Goal: Task Accomplishment & Management: Complete application form

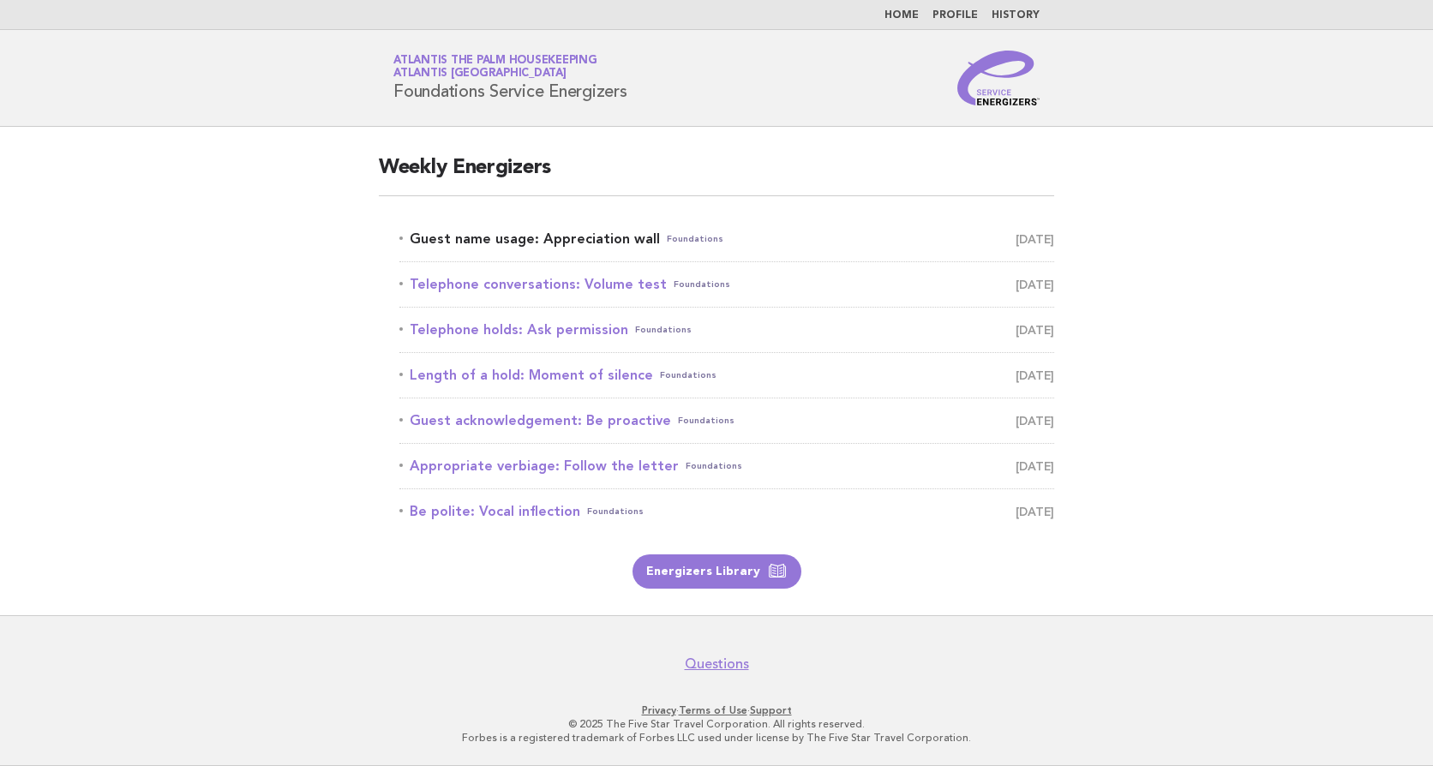
click at [506, 236] on link "Guest name usage: Appreciation wall Foundations August 18" at bounding box center [726, 239] width 655 height 24
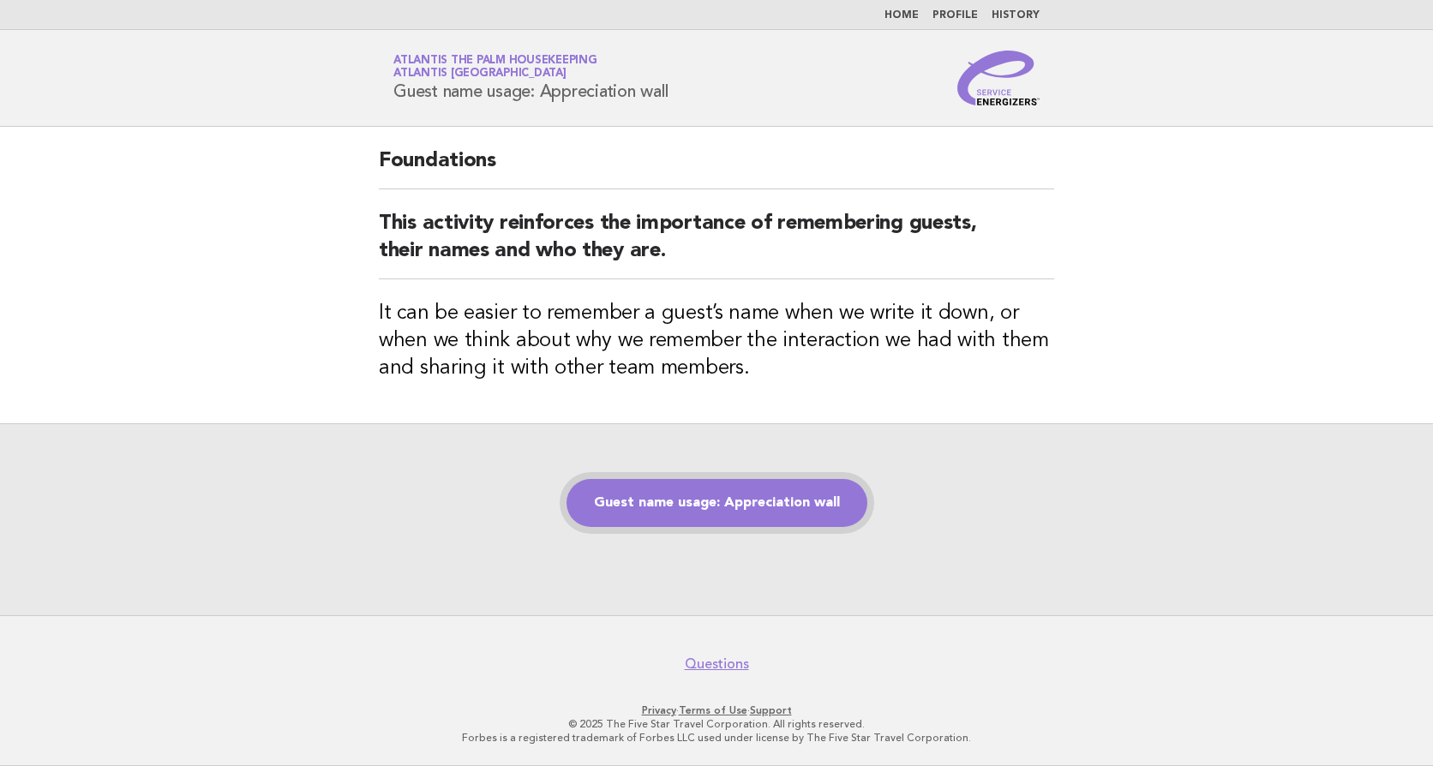
click at [723, 506] on link "Guest name usage: Appreciation wall" at bounding box center [716, 503] width 301 height 48
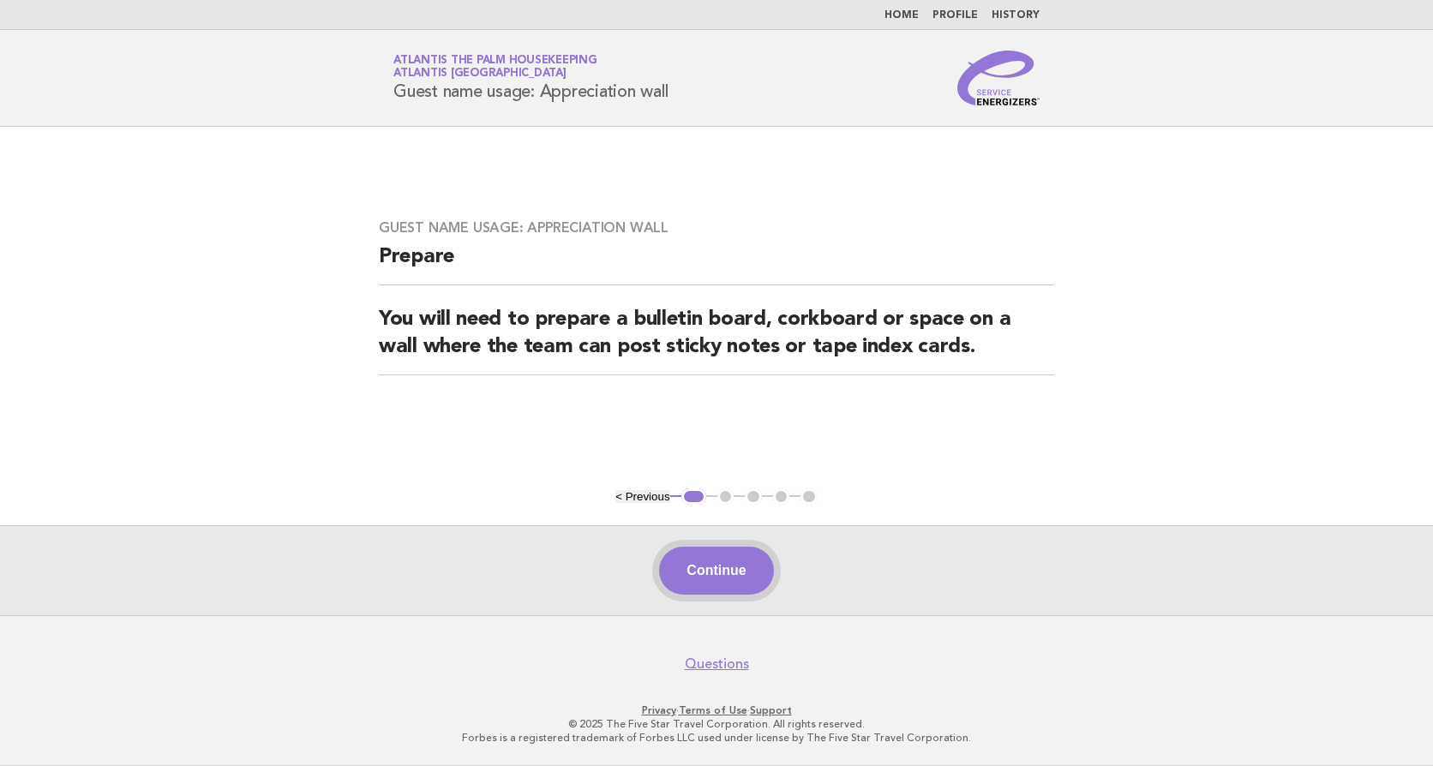
click at [713, 565] on button "Continue" at bounding box center [716, 571] width 114 height 48
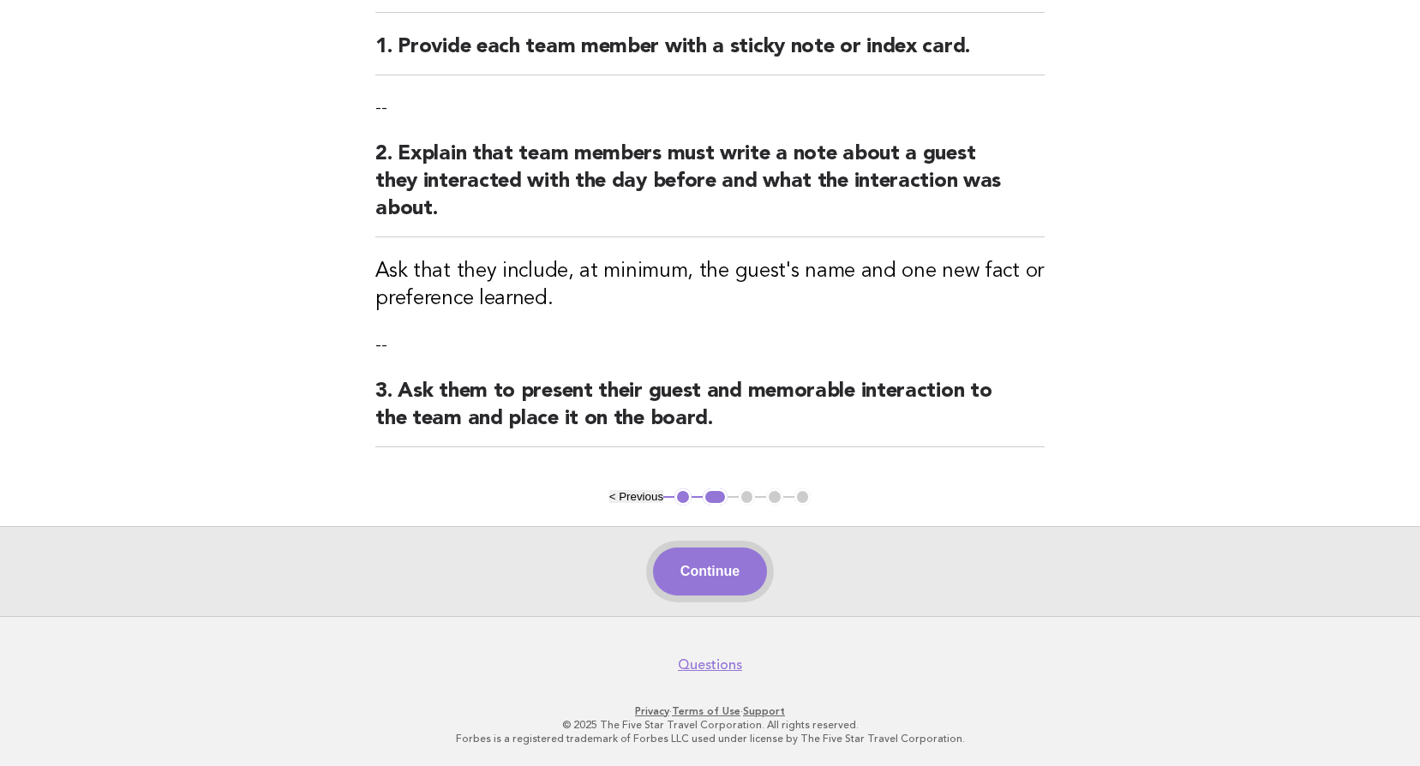
click at [722, 559] on button "Continue" at bounding box center [710, 572] width 114 height 48
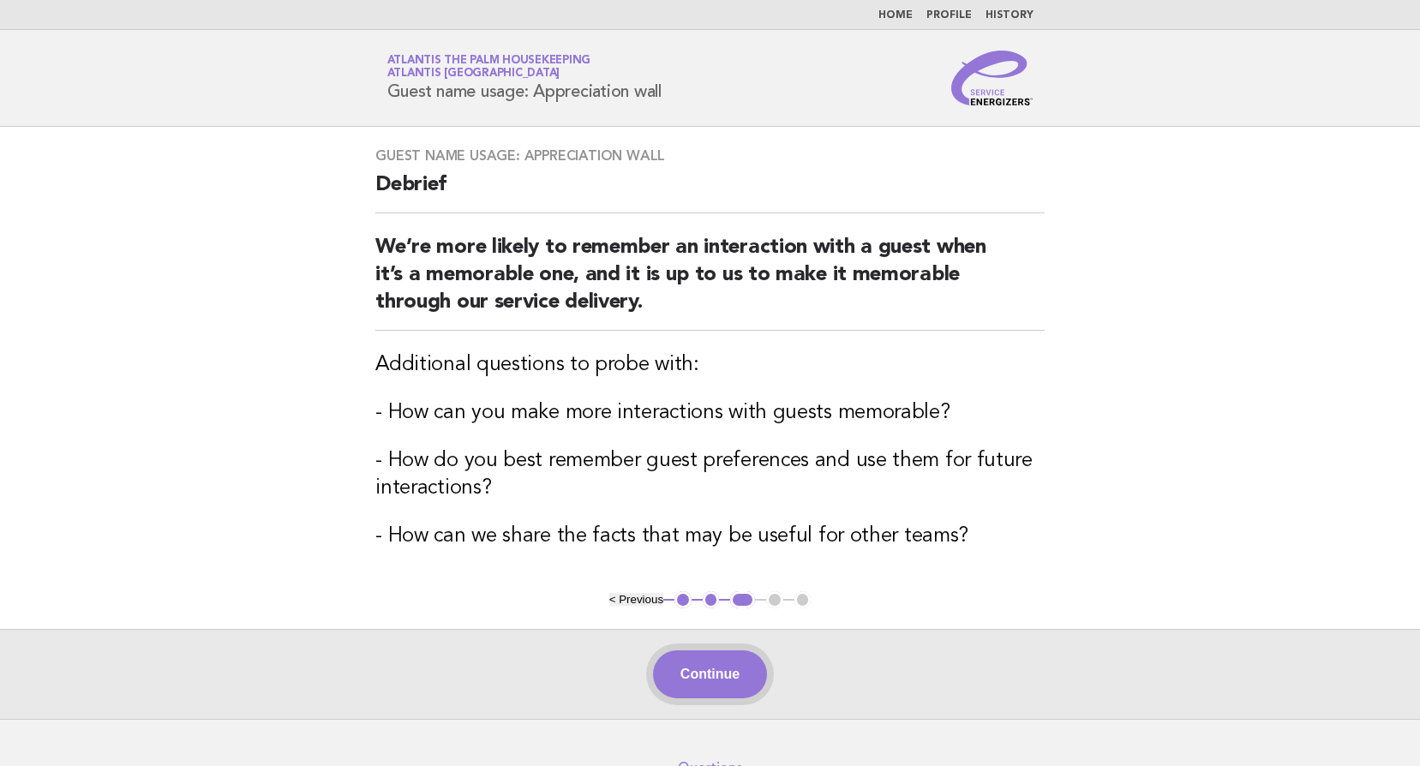
click at [692, 680] on button "Continue" at bounding box center [710, 674] width 114 height 48
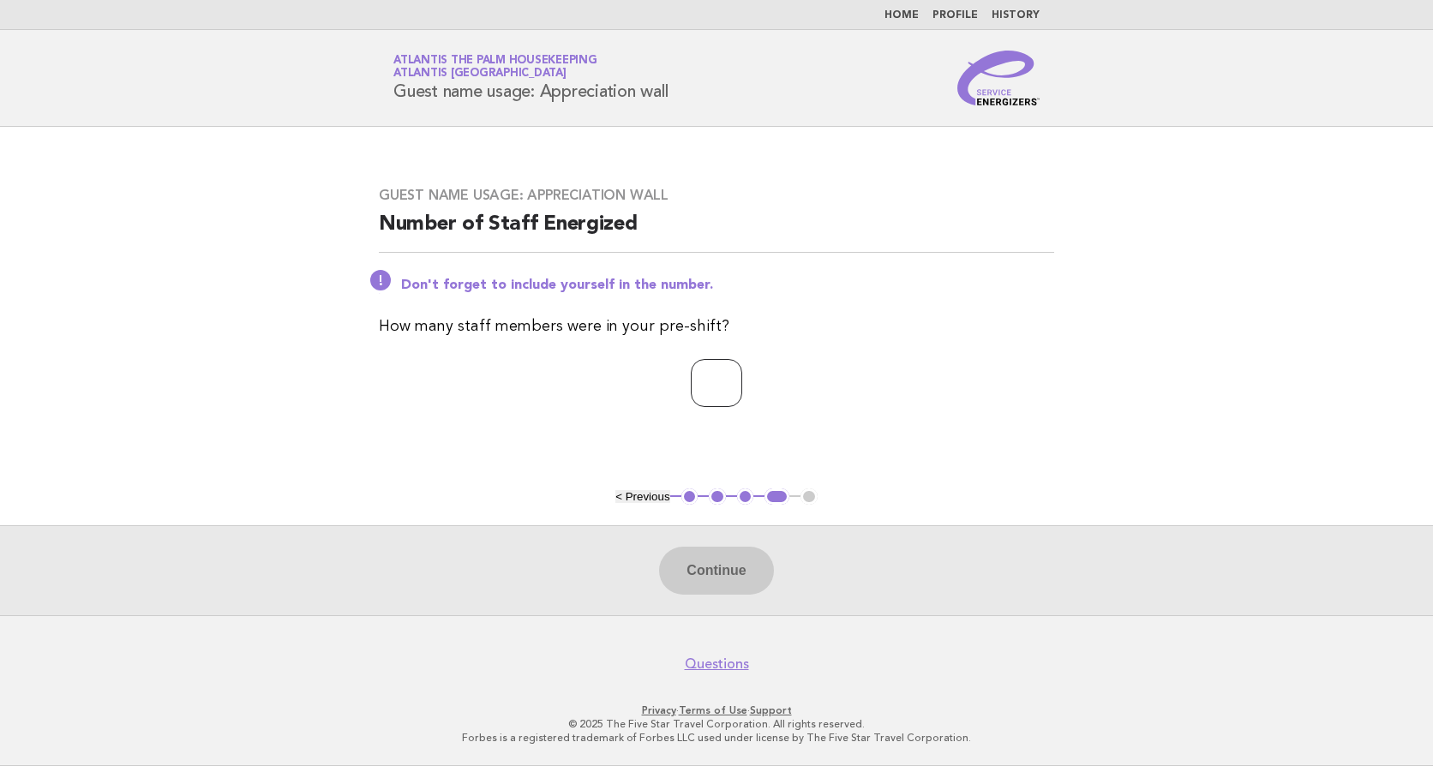
click at [691, 369] on input "number" at bounding box center [716, 383] width 51 height 48
type input "**"
click at [729, 560] on button "Continue" at bounding box center [716, 571] width 114 height 48
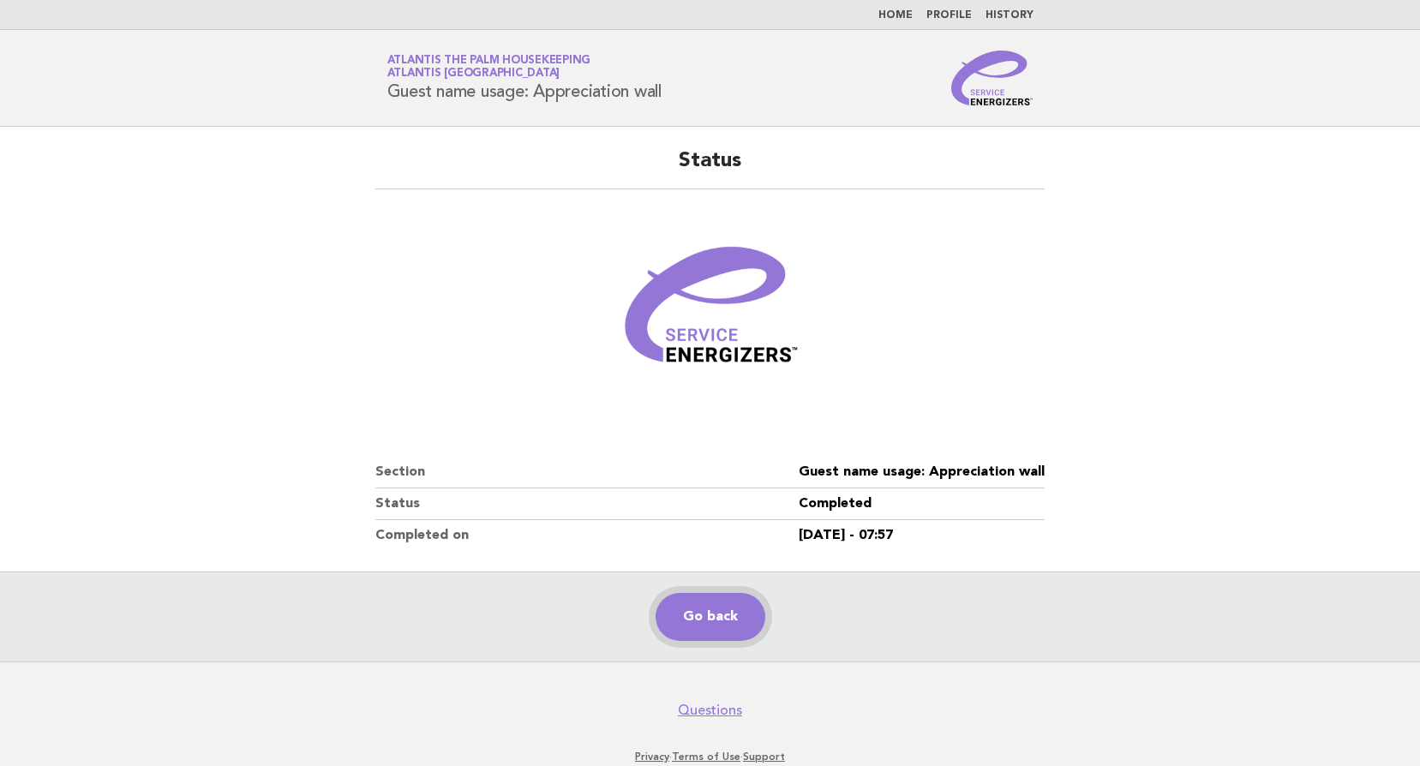
click at [734, 622] on link "Go back" at bounding box center [711, 617] width 110 height 48
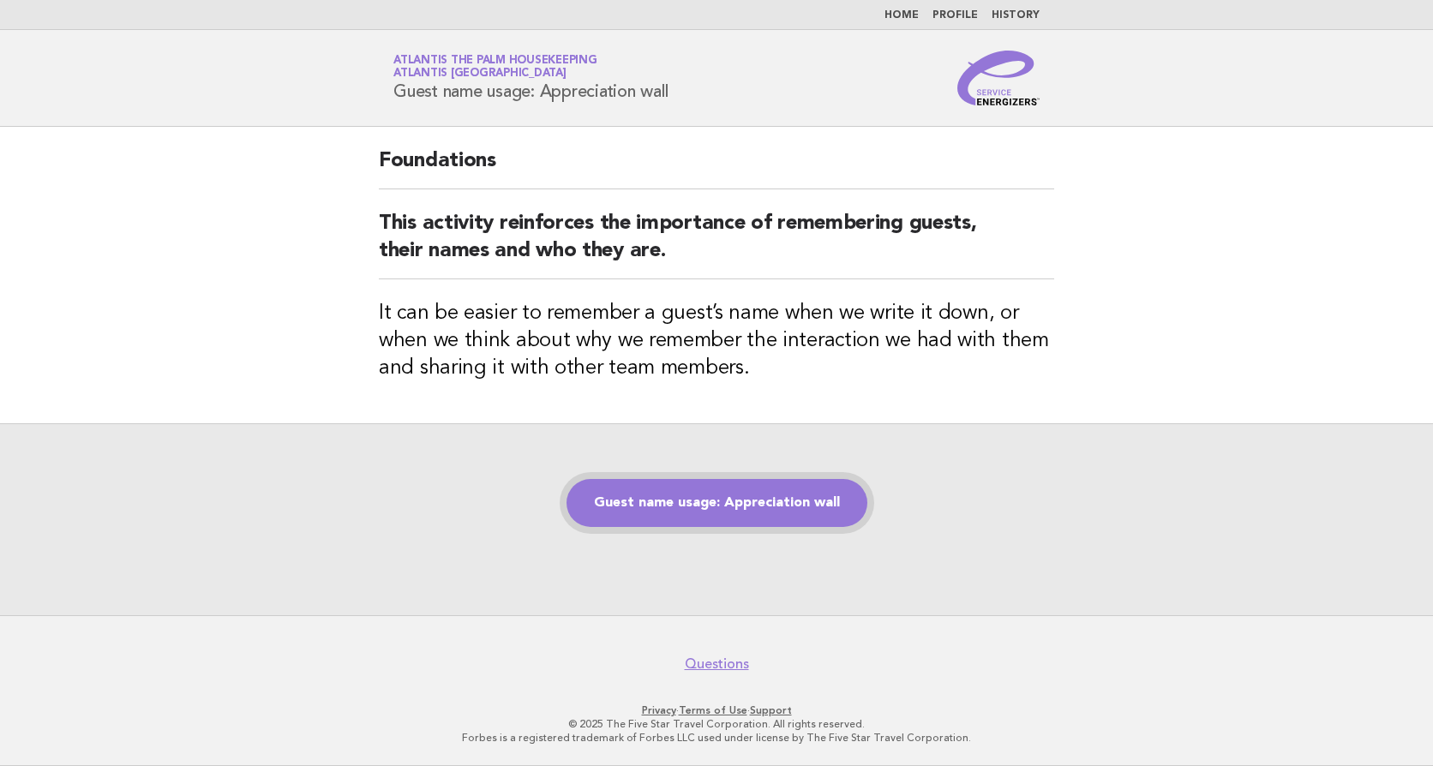
click at [720, 508] on link "Guest name usage: Appreciation wall" at bounding box center [716, 503] width 301 height 48
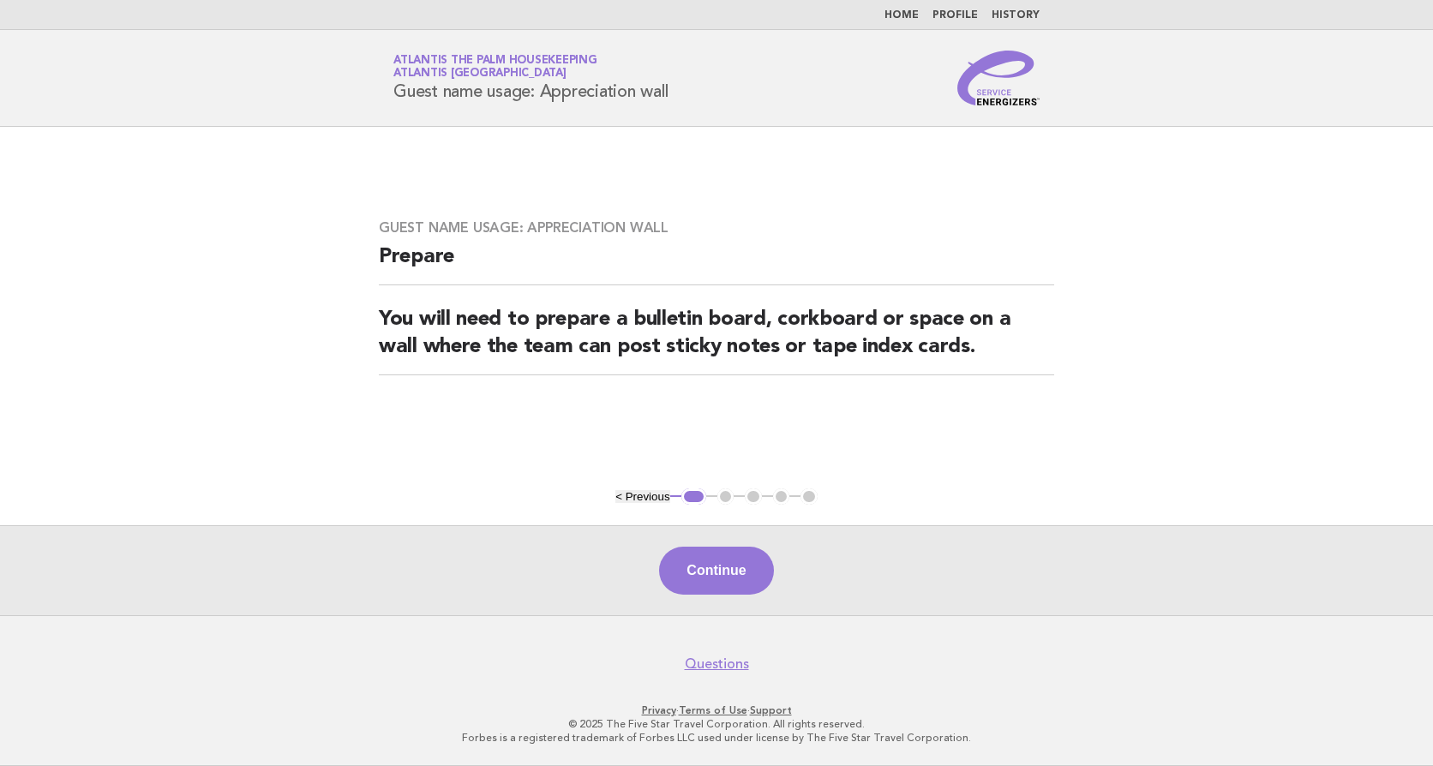
click at [710, 590] on button "Continue" at bounding box center [716, 571] width 114 height 48
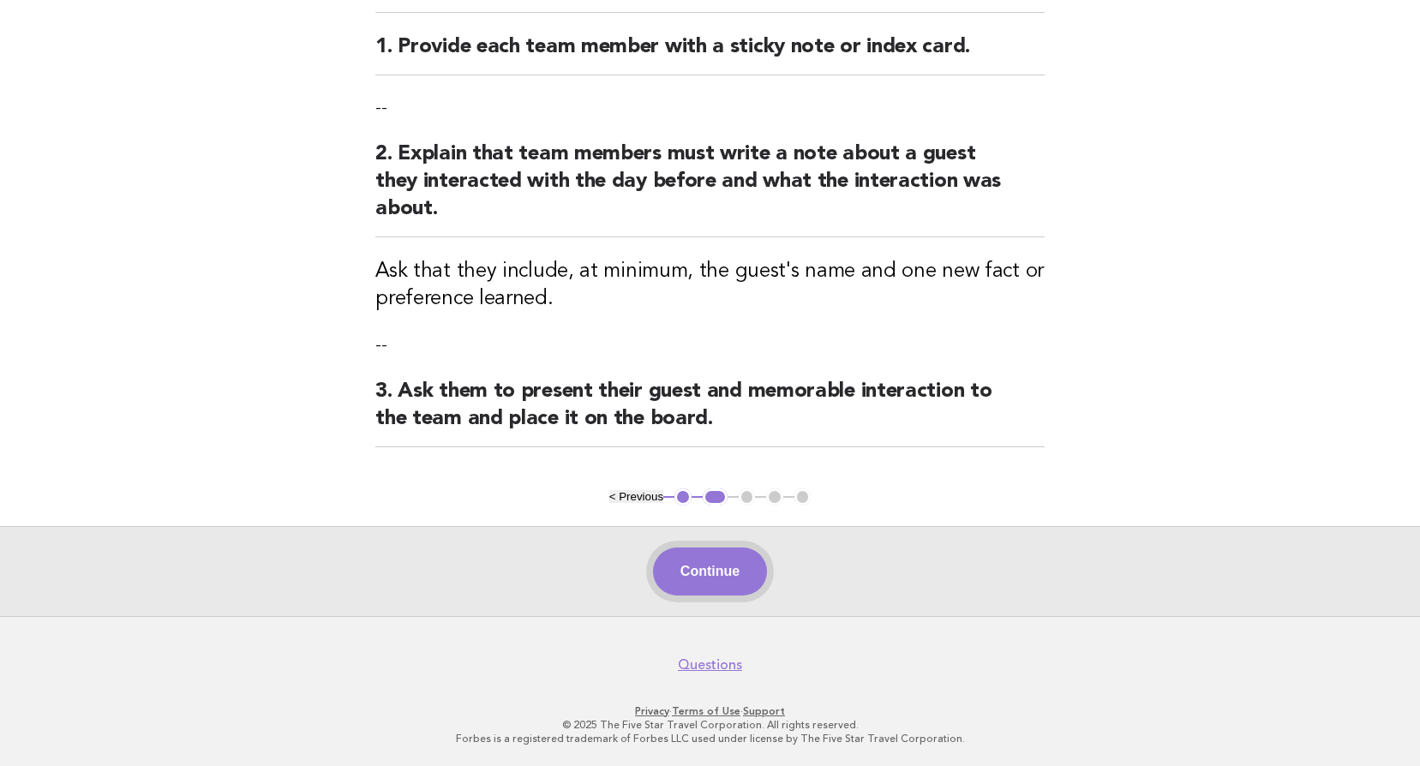
click at [719, 572] on button "Continue" at bounding box center [710, 572] width 114 height 48
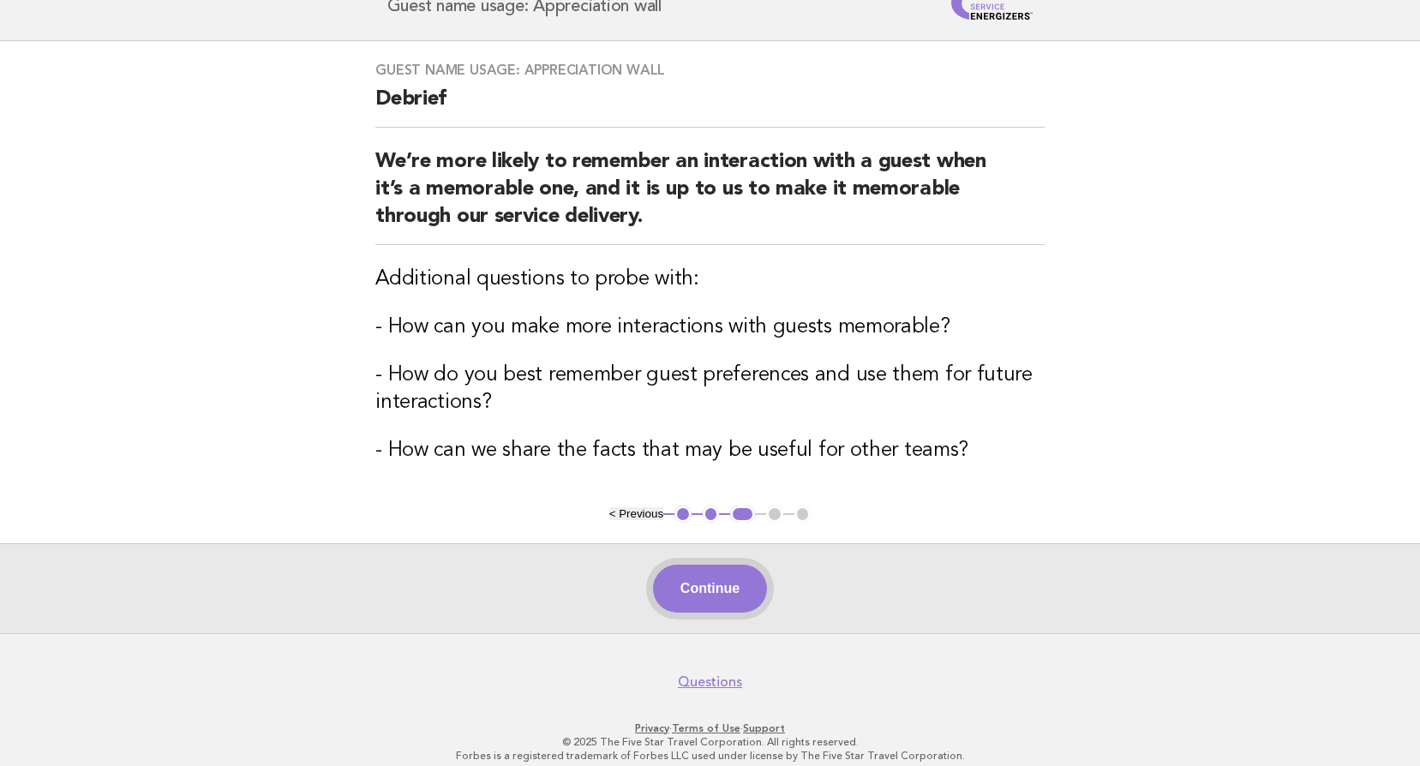
click at [698, 608] on button "Continue" at bounding box center [710, 589] width 114 height 48
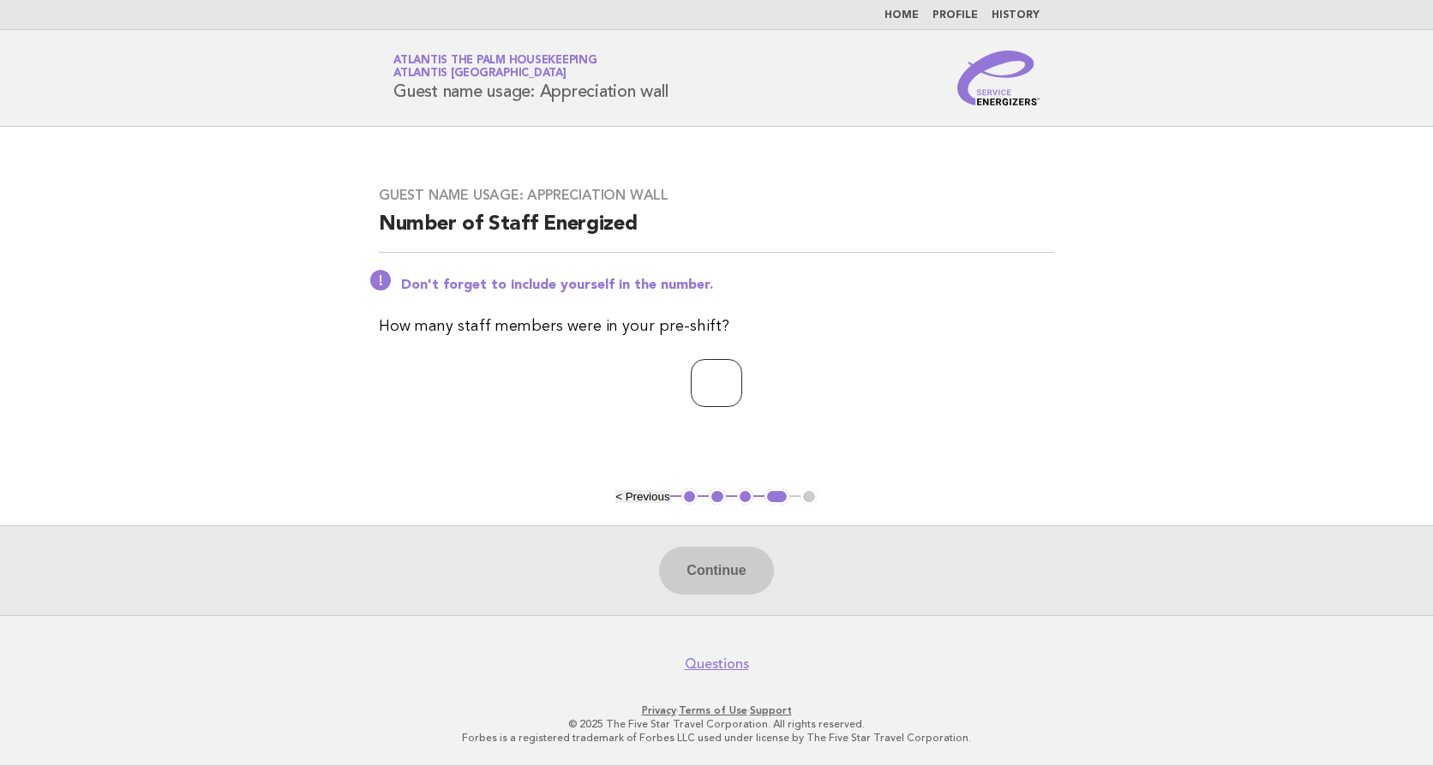
click at [692, 378] on input "number" at bounding box center [716, 383] width 51 height 48
type input "**"
click at [728, 576] on button "Continue" at bounding box center [716, 571] width 114 height 48
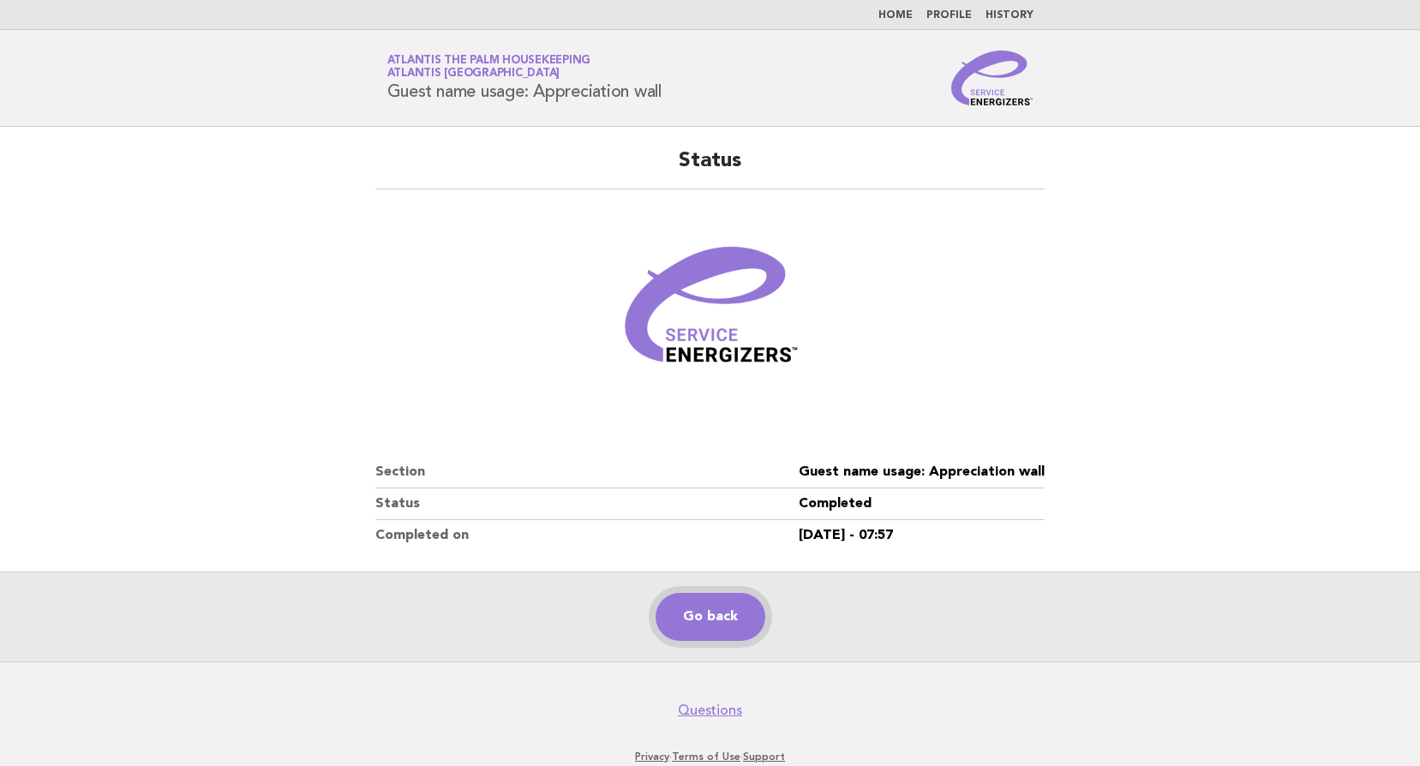
click at [687, 624] on link "Go back" at bounding box center [711, 617] width 110 height 48
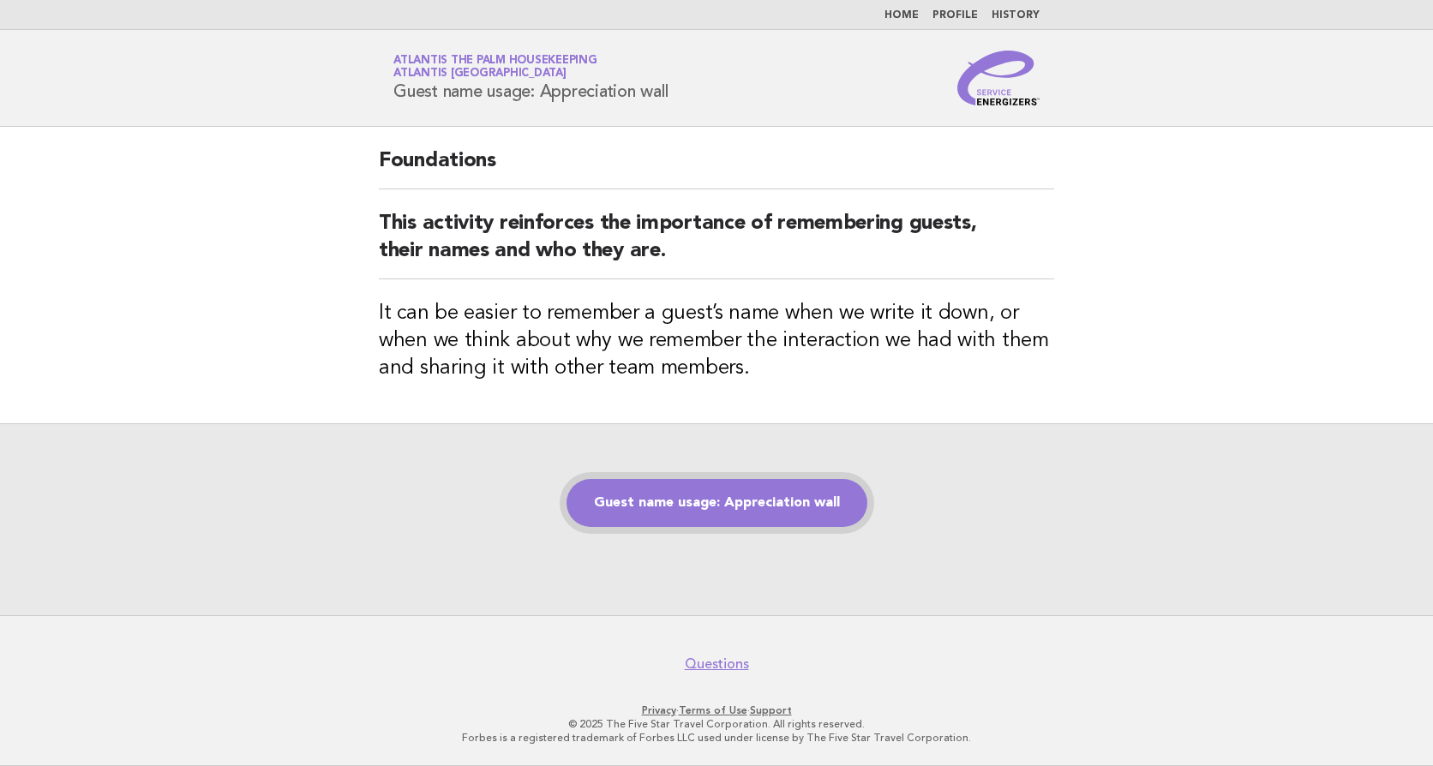
click at [722, 510] on link "Guest name usage: Appreciation wall" at bounding box center [716, 503] width 301 height 48
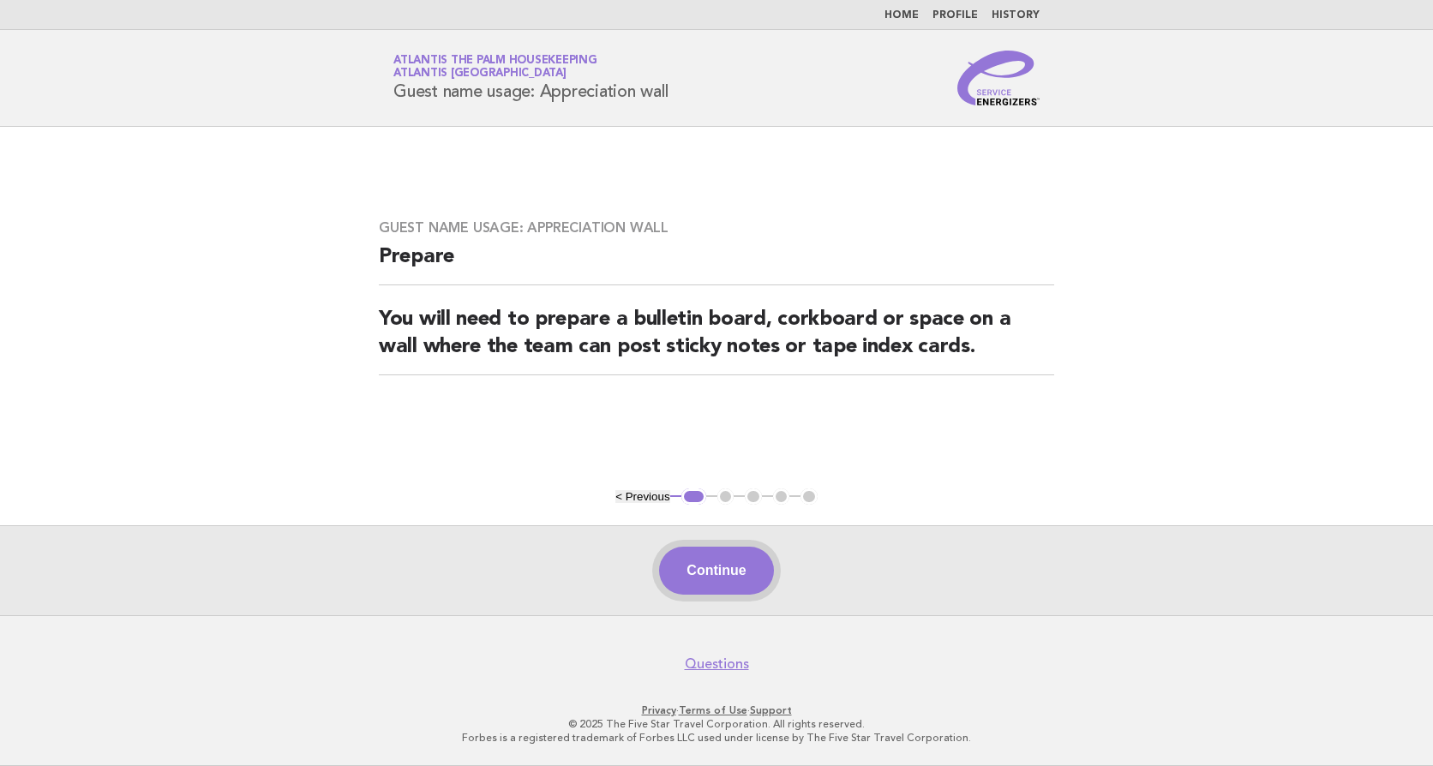
click at [708, 570] on button "Continue" at bounding box center [716, 571] width 114 height 48
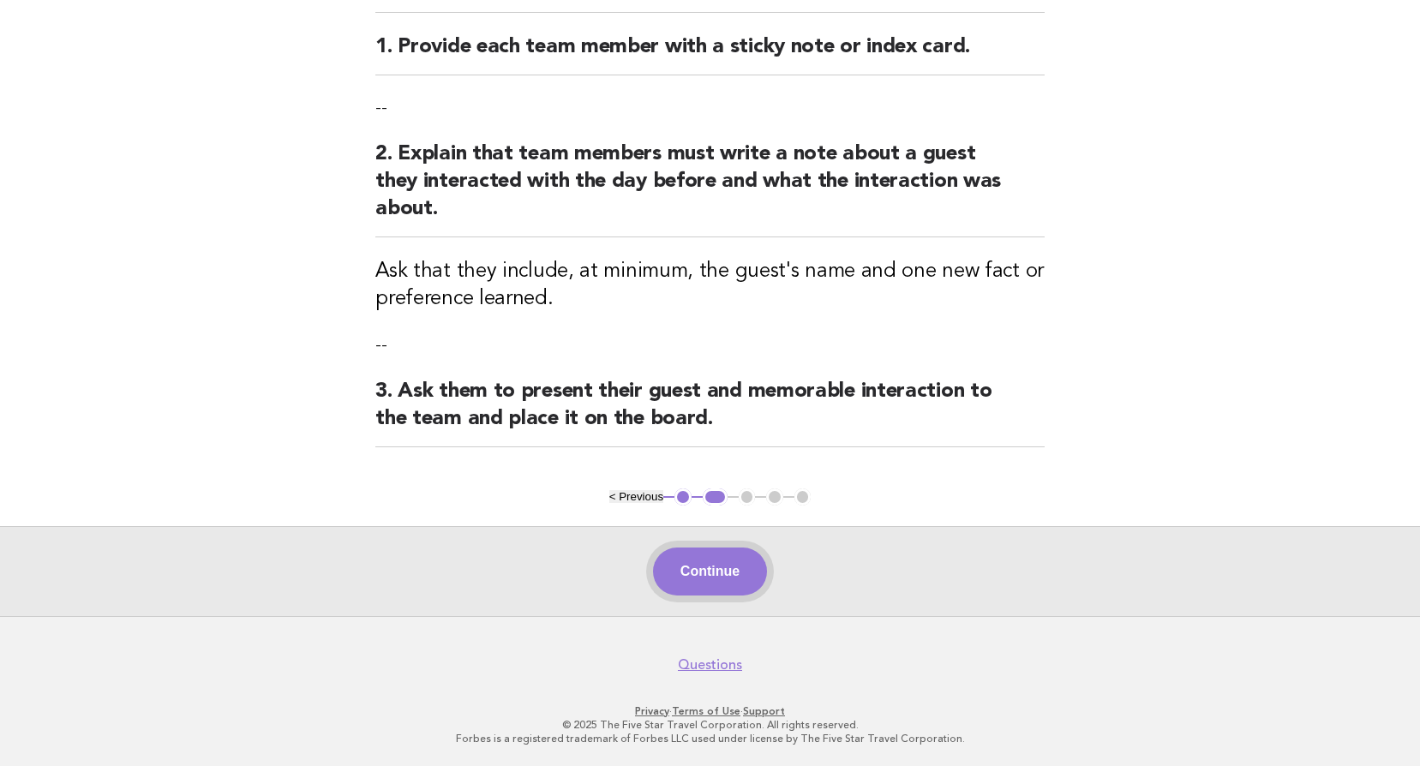
click at [705, 573] on button "Continue" at bounding box center [710, 572] width 114 height 48
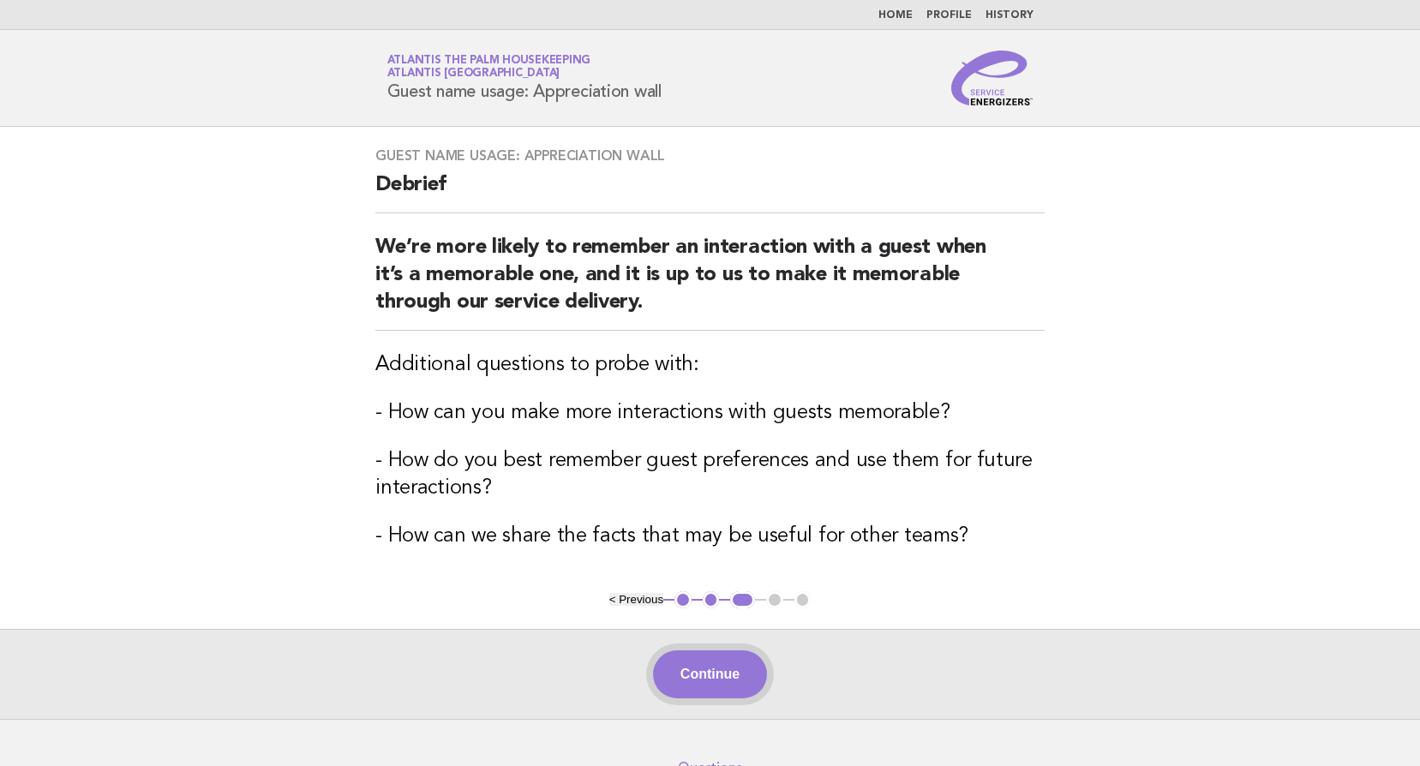
click at [718, 668] on button "Continue" at bounding box center [710, 674] width 114 height 48
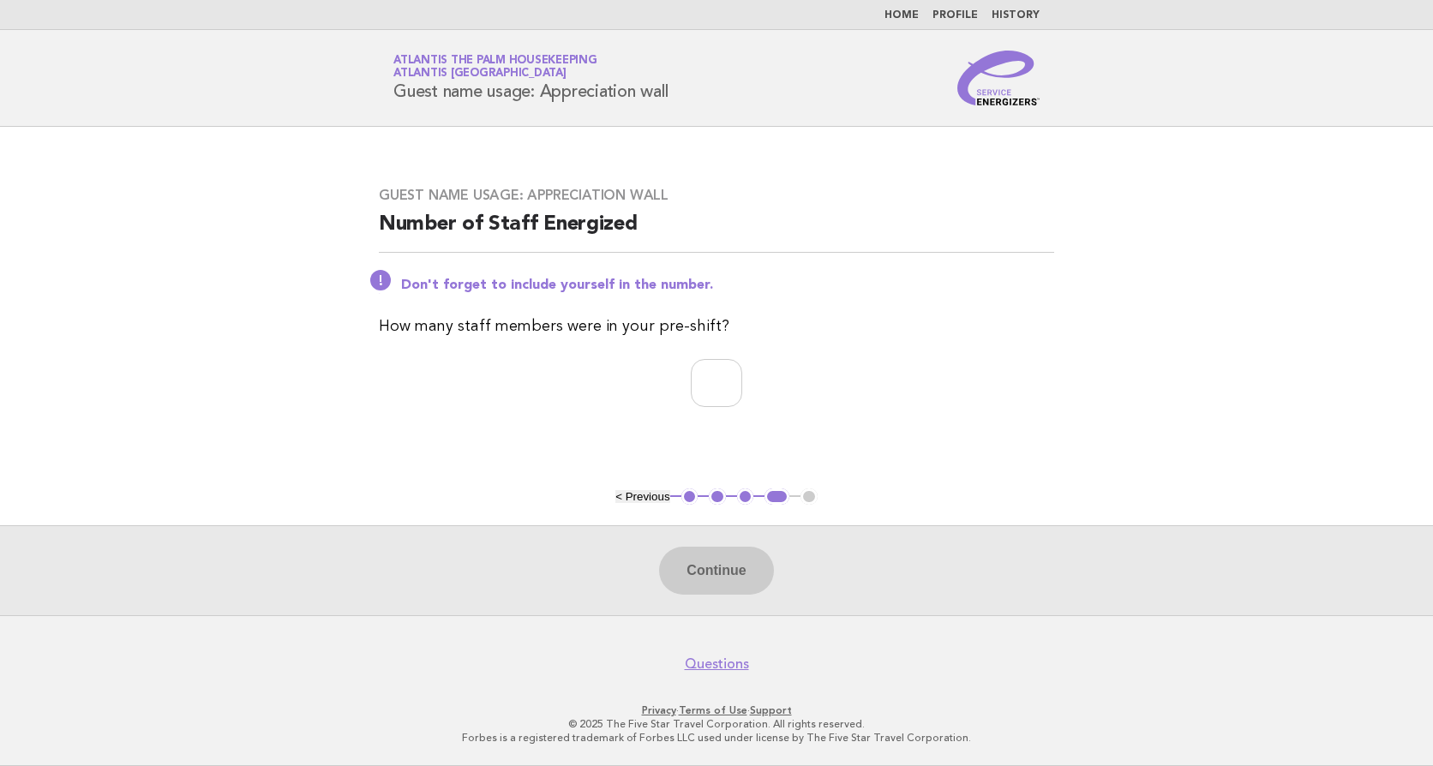
click at [707, 356] on div "Guest name usage: Appreciation wall Number of Staff Energized Don't forget to i…" at bounding box center [716, 307] width 716 height 282
click at [697, 386] on input "number" at bounding box center [716, 383] width 51 height 48
type input "**"
click at [723, 582] on button "Continue" at bounding box center [716, 571] width 114 height 48
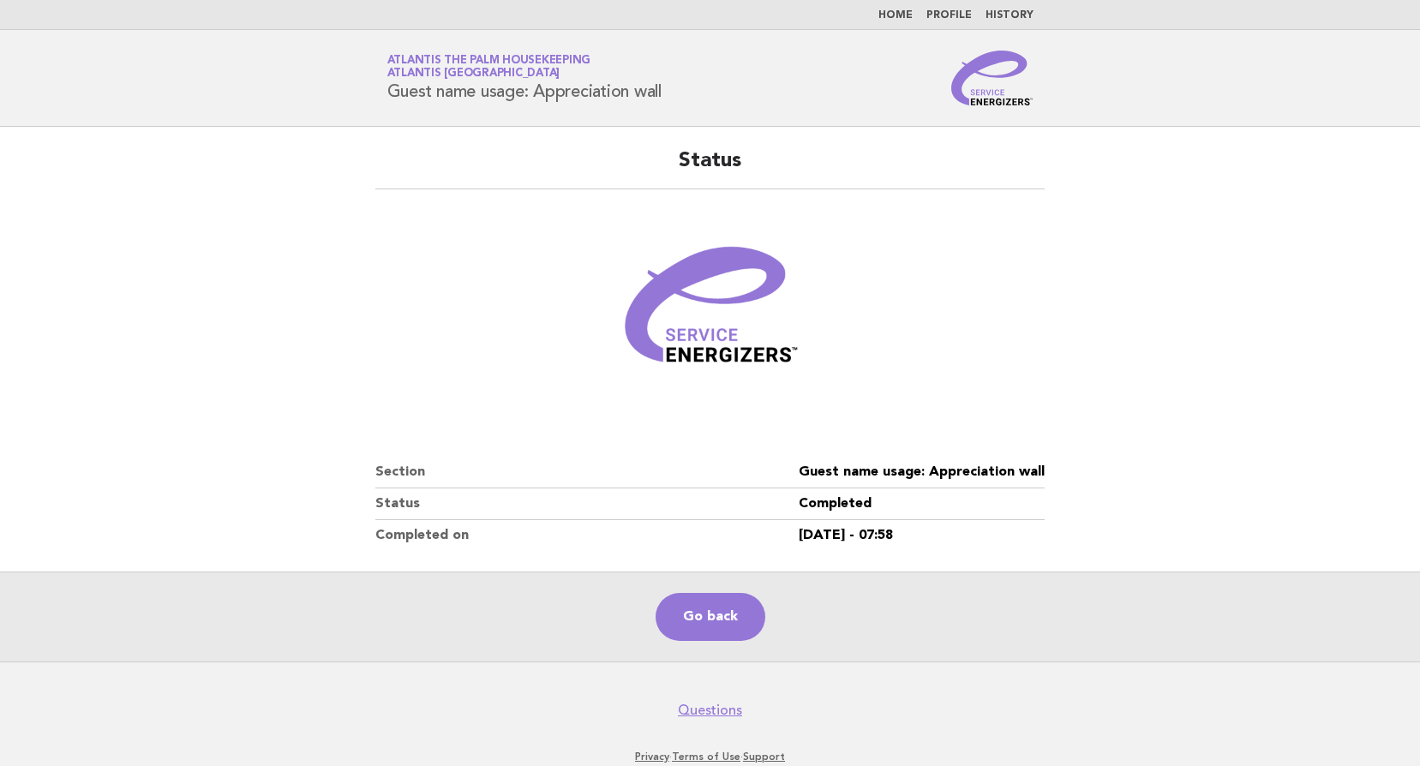
drag, startPoint x: 720, startPoint y: 615, endPoint x: 649, endPoint y: 582, distance: 78.6
click at [720, 615] on link "Go back" at bounding box center [711, 617] width 110 height 48
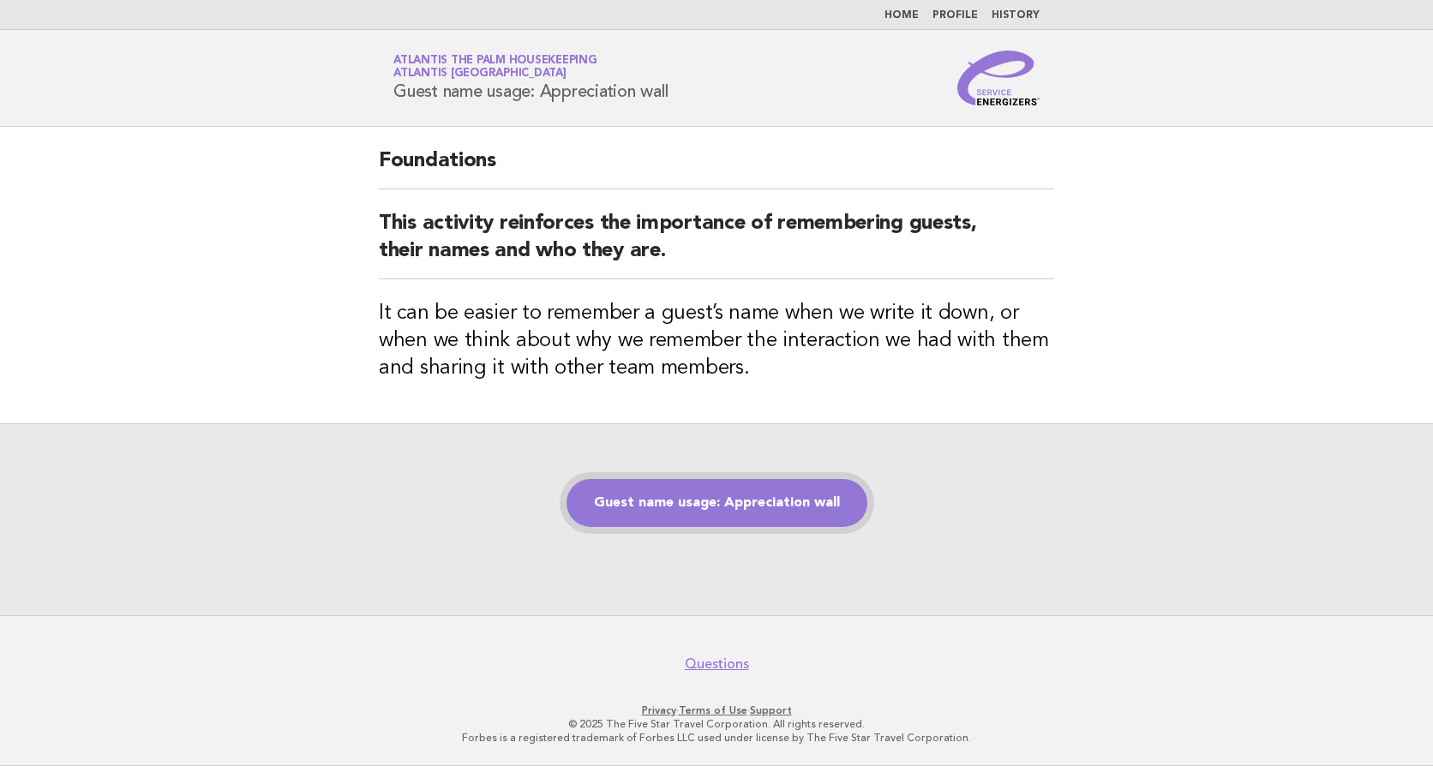
click at [745, 505] on link "Guest name usage: Appreciation wall" at bounding box center [716, 503] width 301 height 48
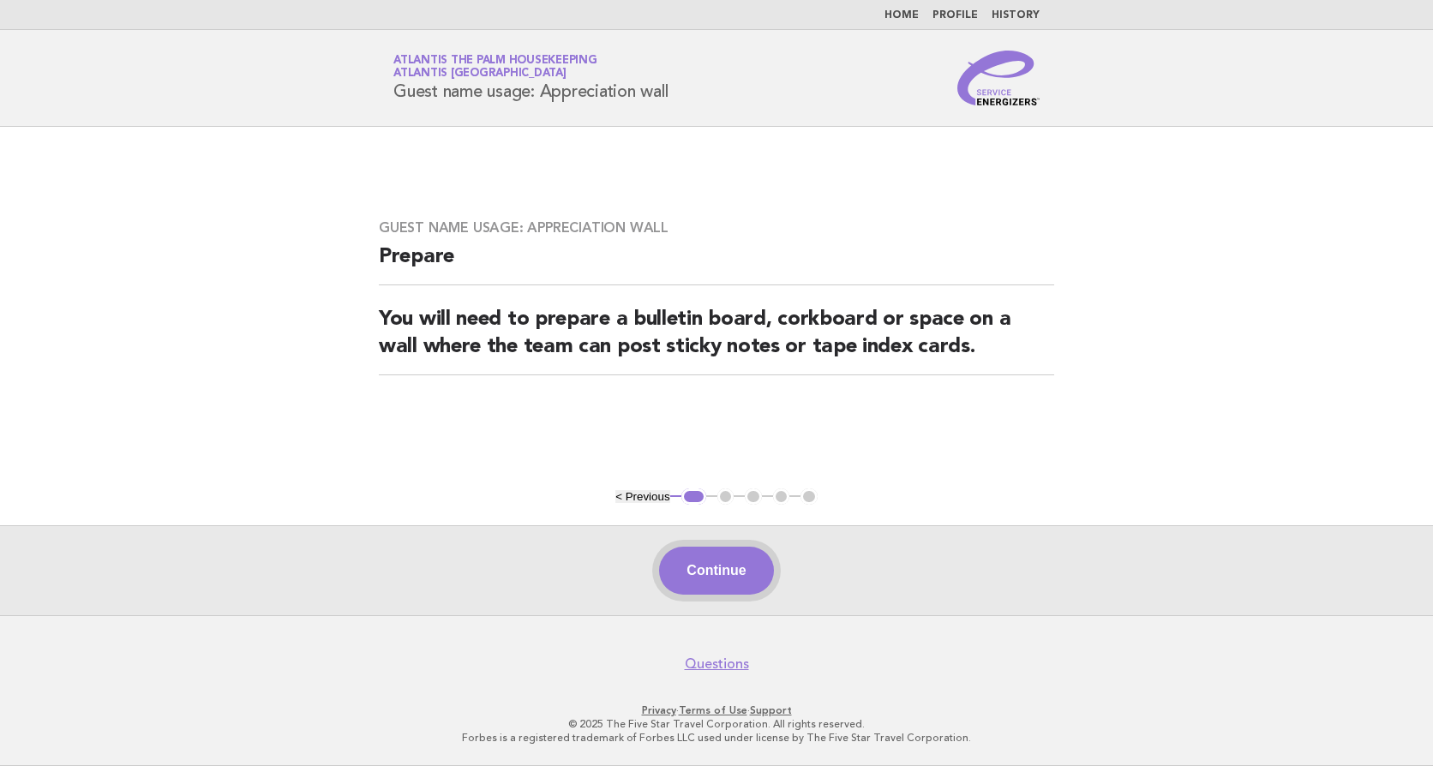
click at [712, 560] on button "Continue" at bounding box center [716, 571] width 114 height 48
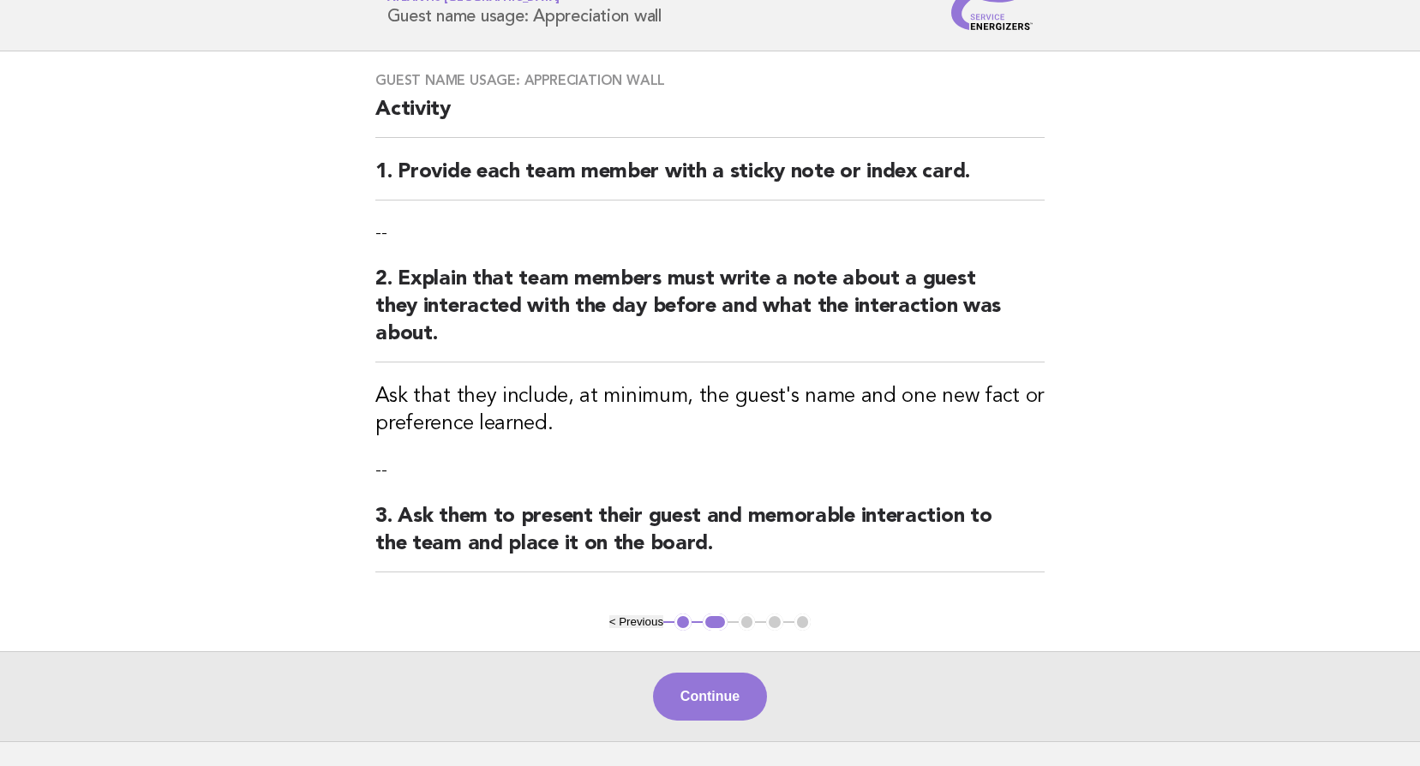
scroll to position [201, 0]
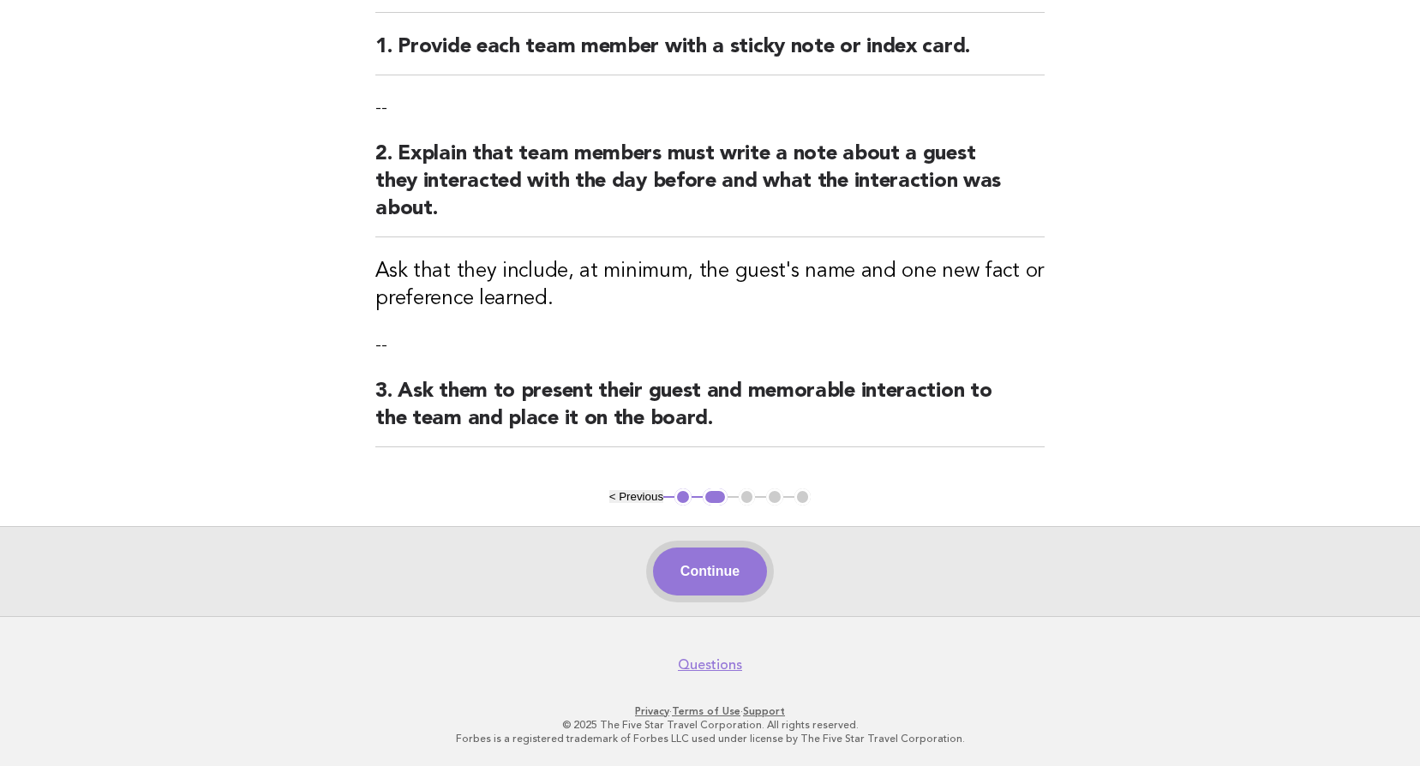
click at [704, 556] on button "Continue" at bounding box center [710, 572] width 114 height 48
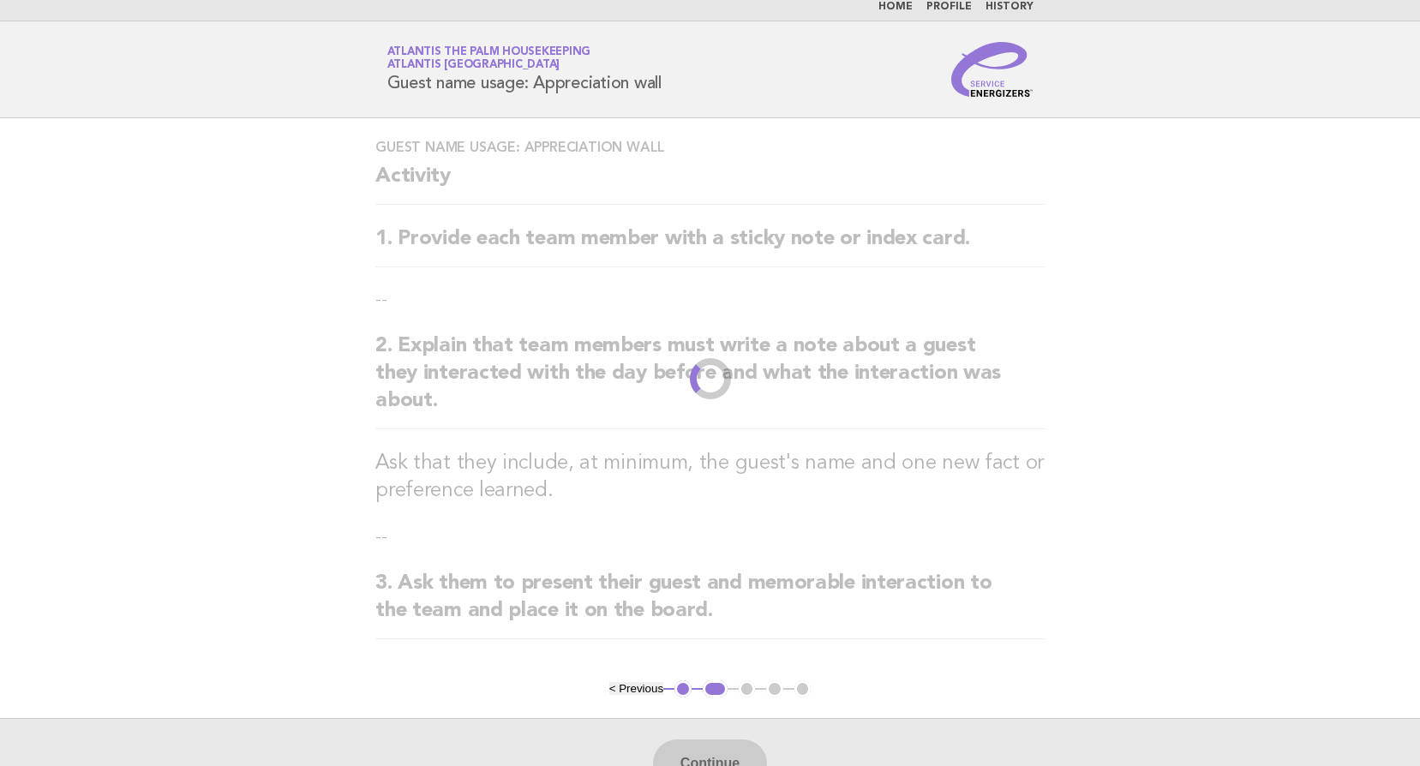
scroll to position [0, 0]
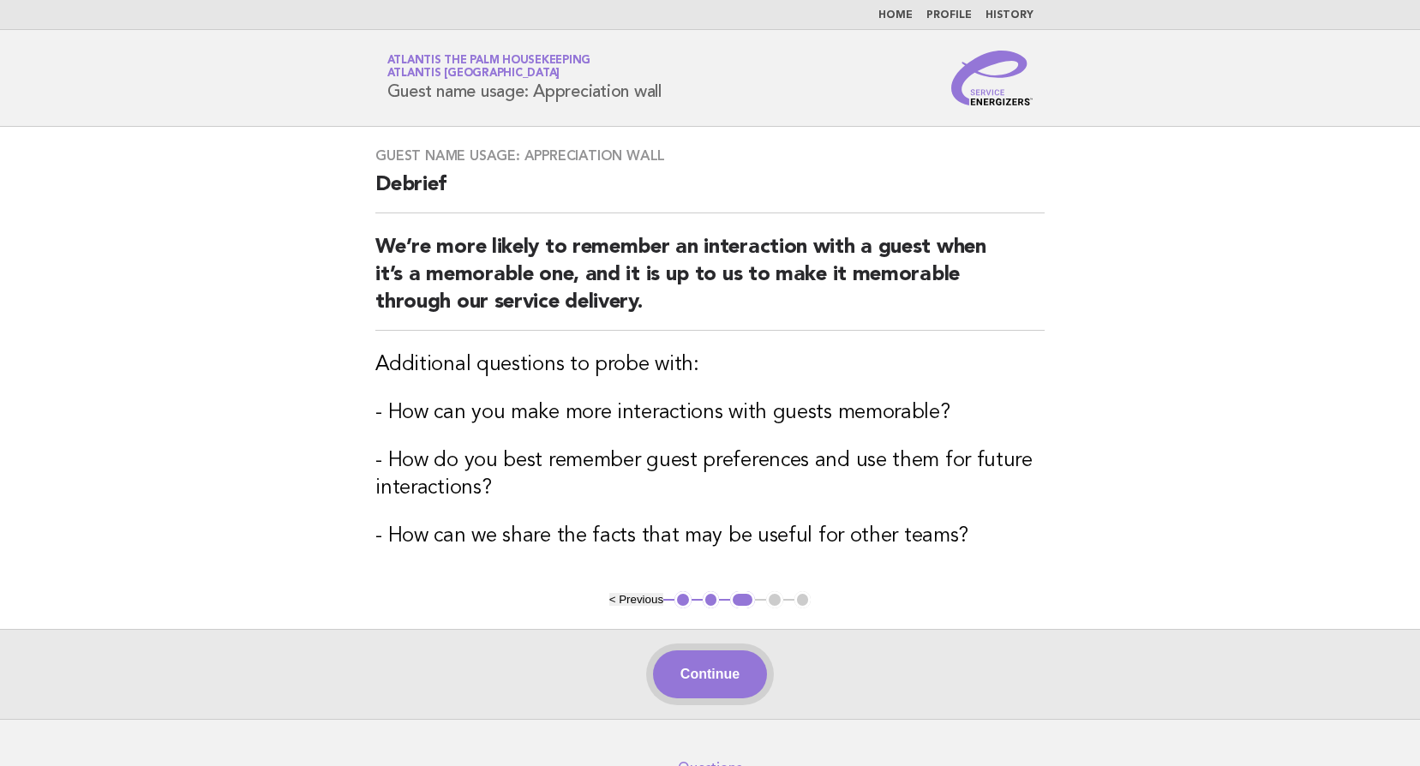
click at [745, 674] on button "Continue" at bounding box center [710, 674] width 114 height 48
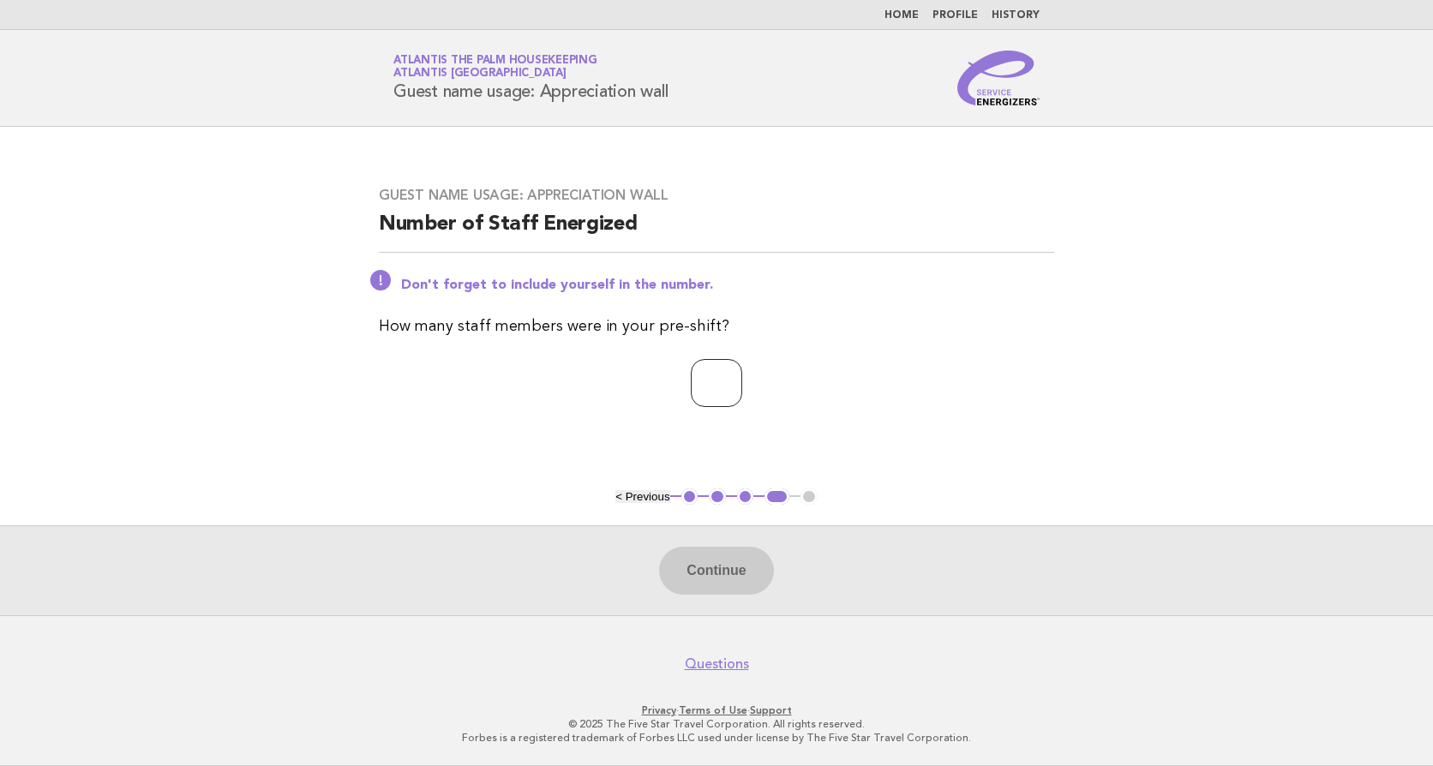
click at [701, 393] on input "number" at bounding box center [716, 383] width 51 height 48
type input "**"
click at [729, 569] on button "Continue" at bounding box center [716, 571] width 114 height 48
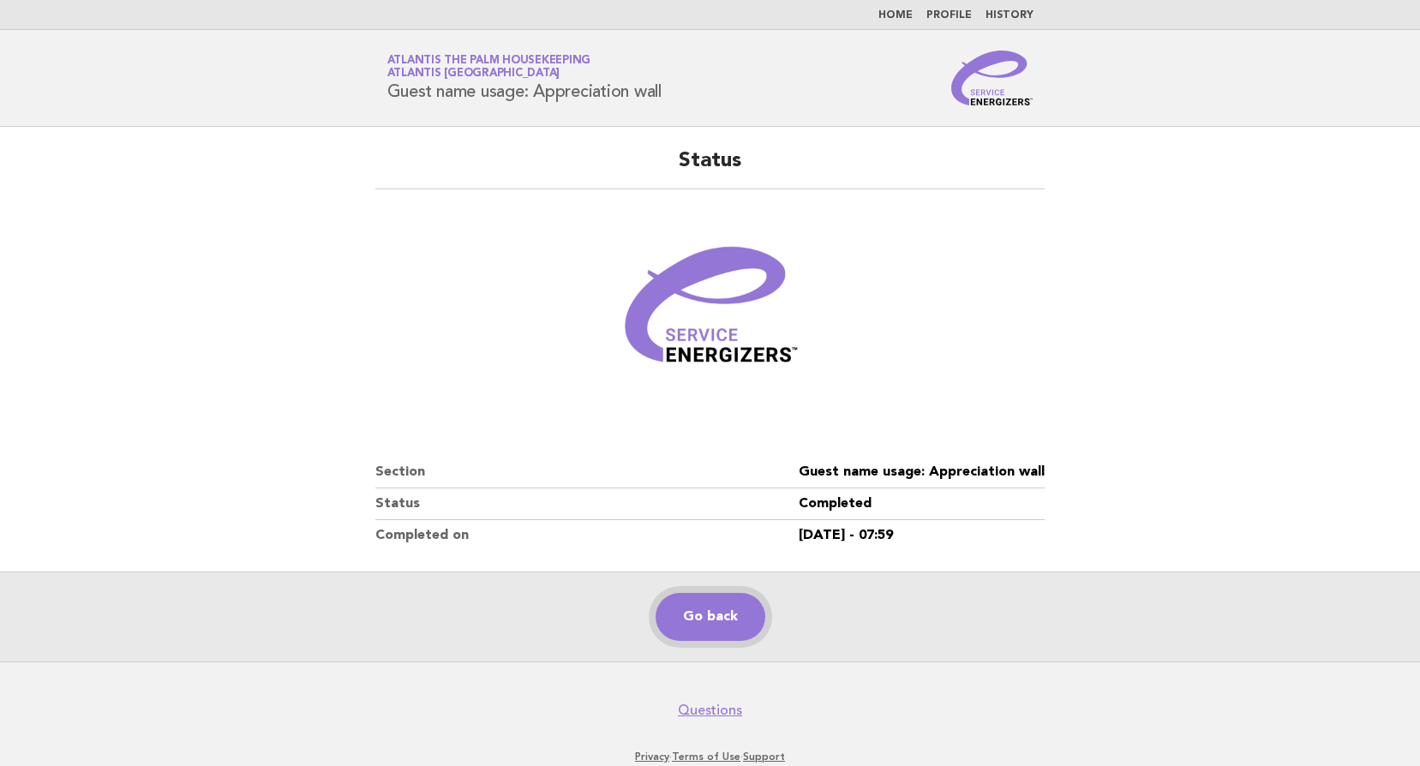
click at [710, 618] on link "Go back" at bounding box center [711, 617] width 110 height 48
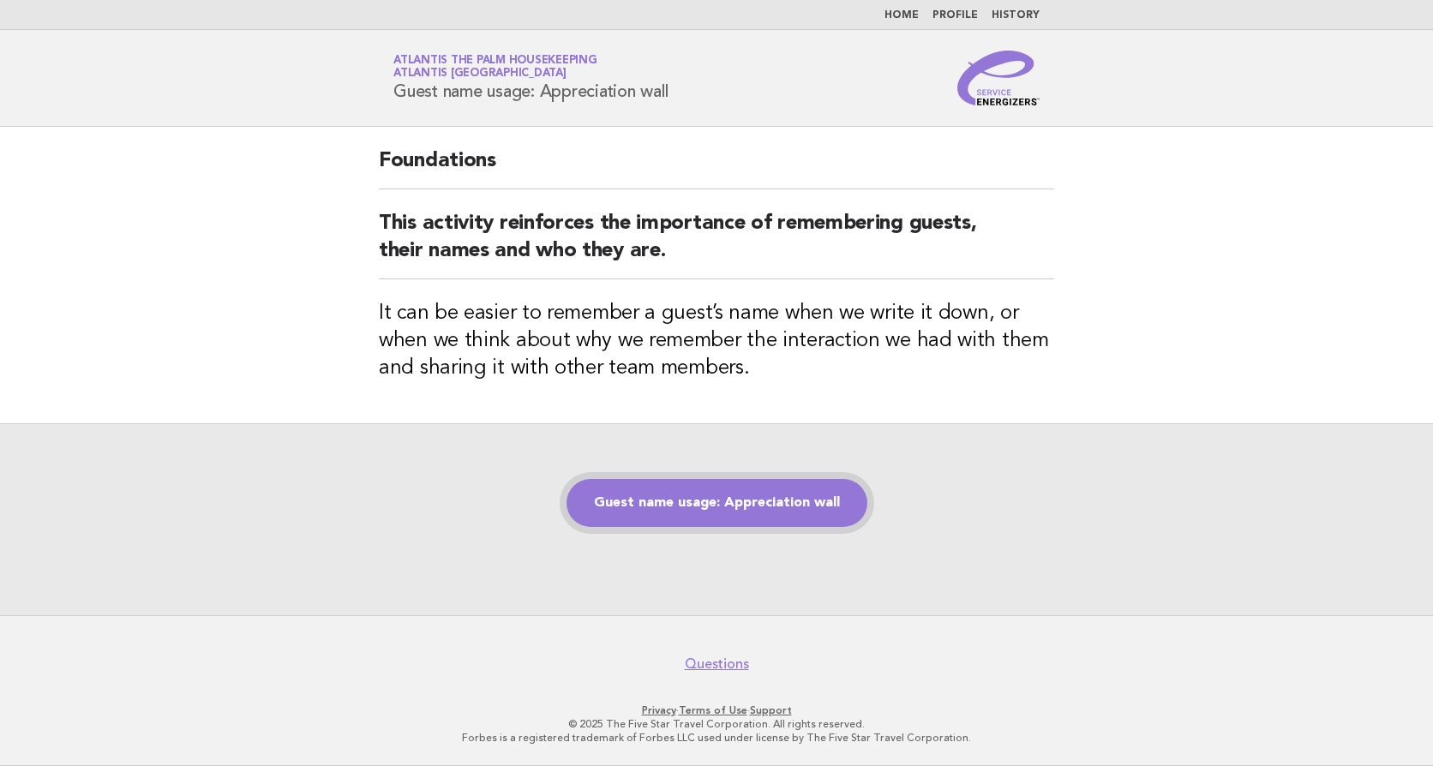
click at [679, 509] on link "Guest name usage: Appreciation wall" at bounding box center [716, 503] width 301 height 48
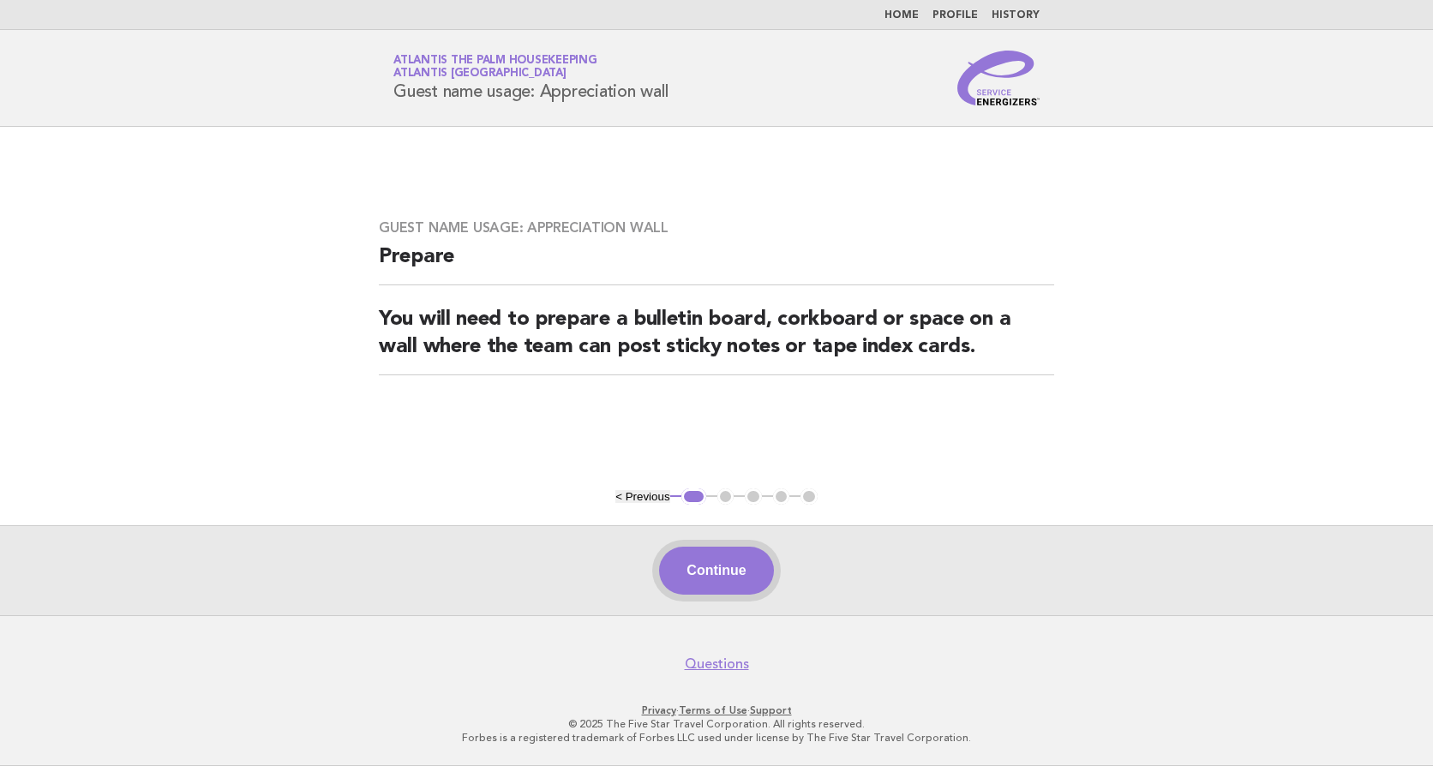
click at [707, 563] on button "Continue" at bounding box center [716, 571] width 114 height 48
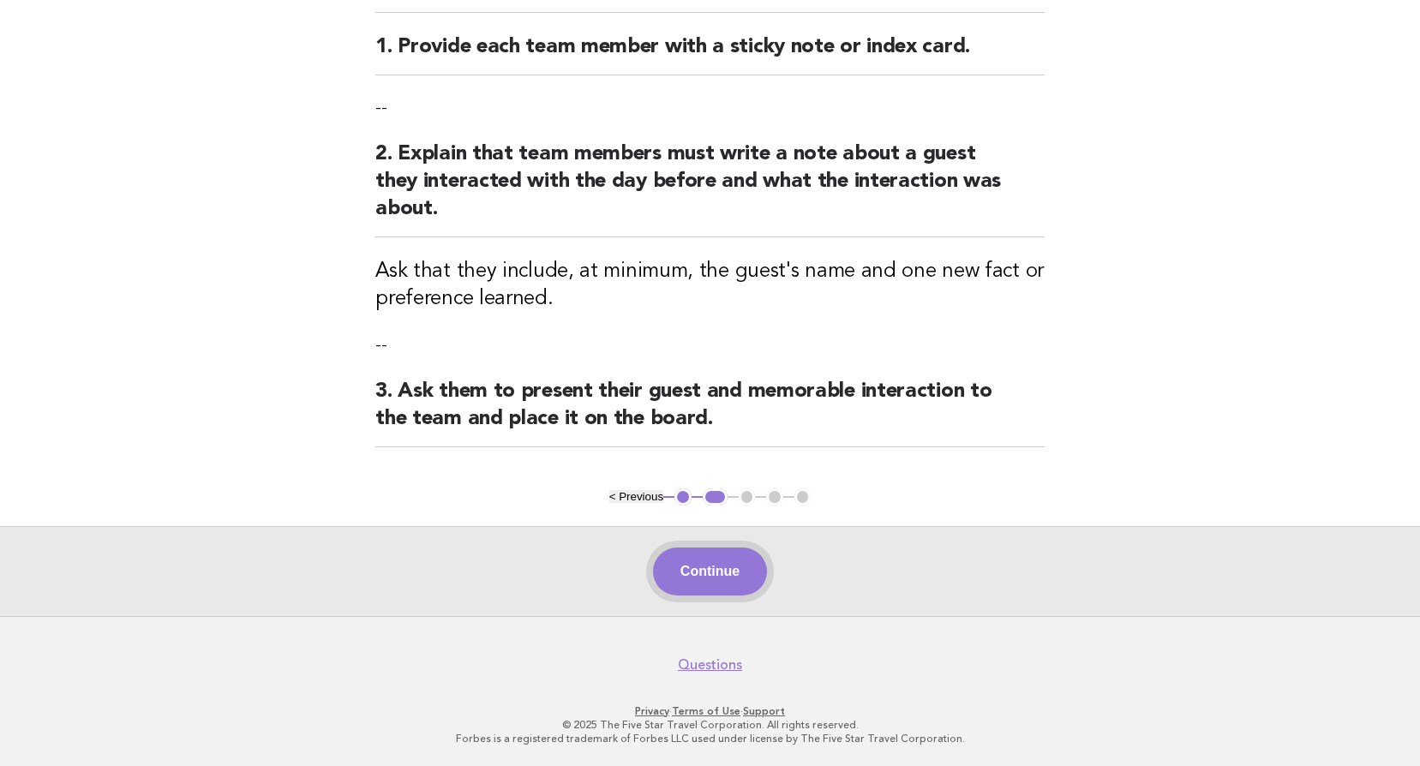
click at [697, 559] on button "Continue" at bounding box center [710, 572] width 114 height 48
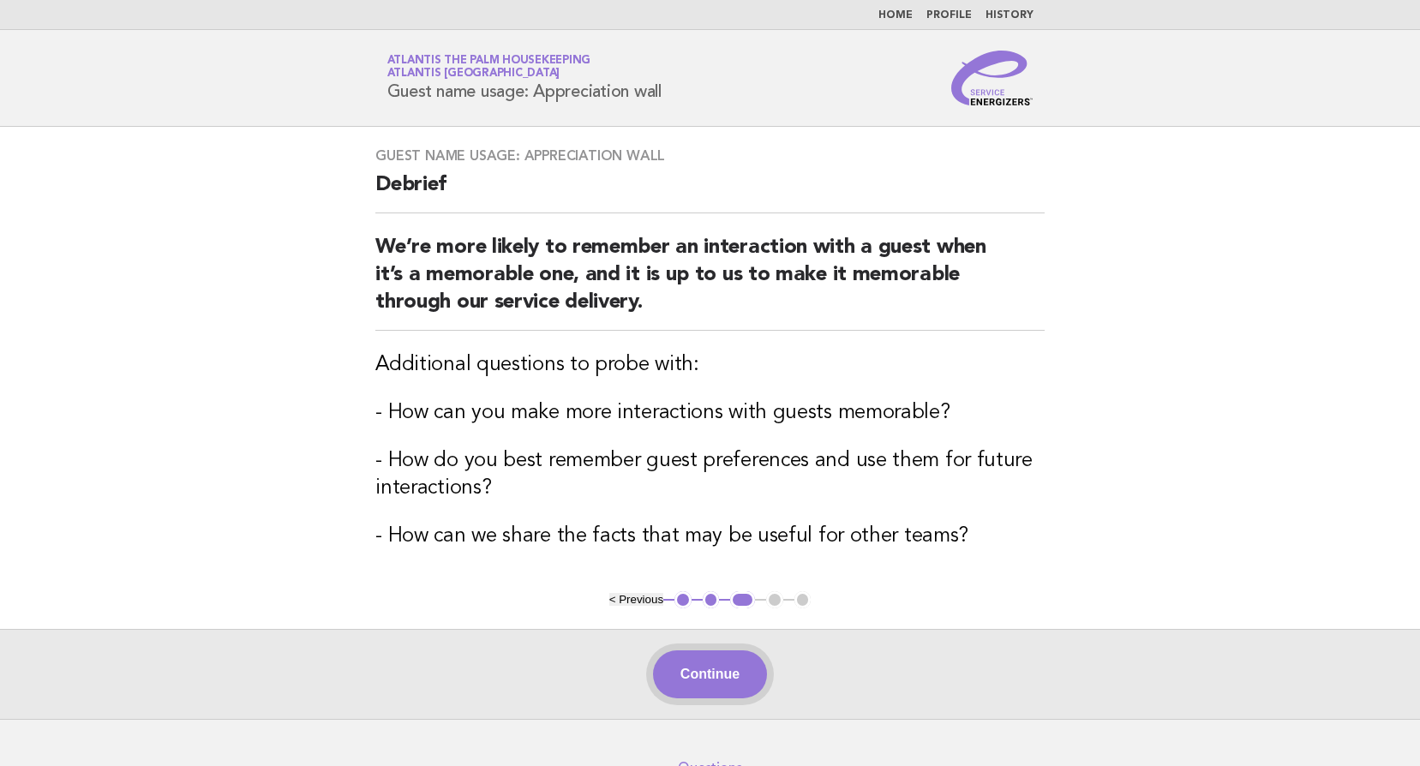
click at [691, 678] on button "Continue" at bounding box center [710, 674] width 114 height 48
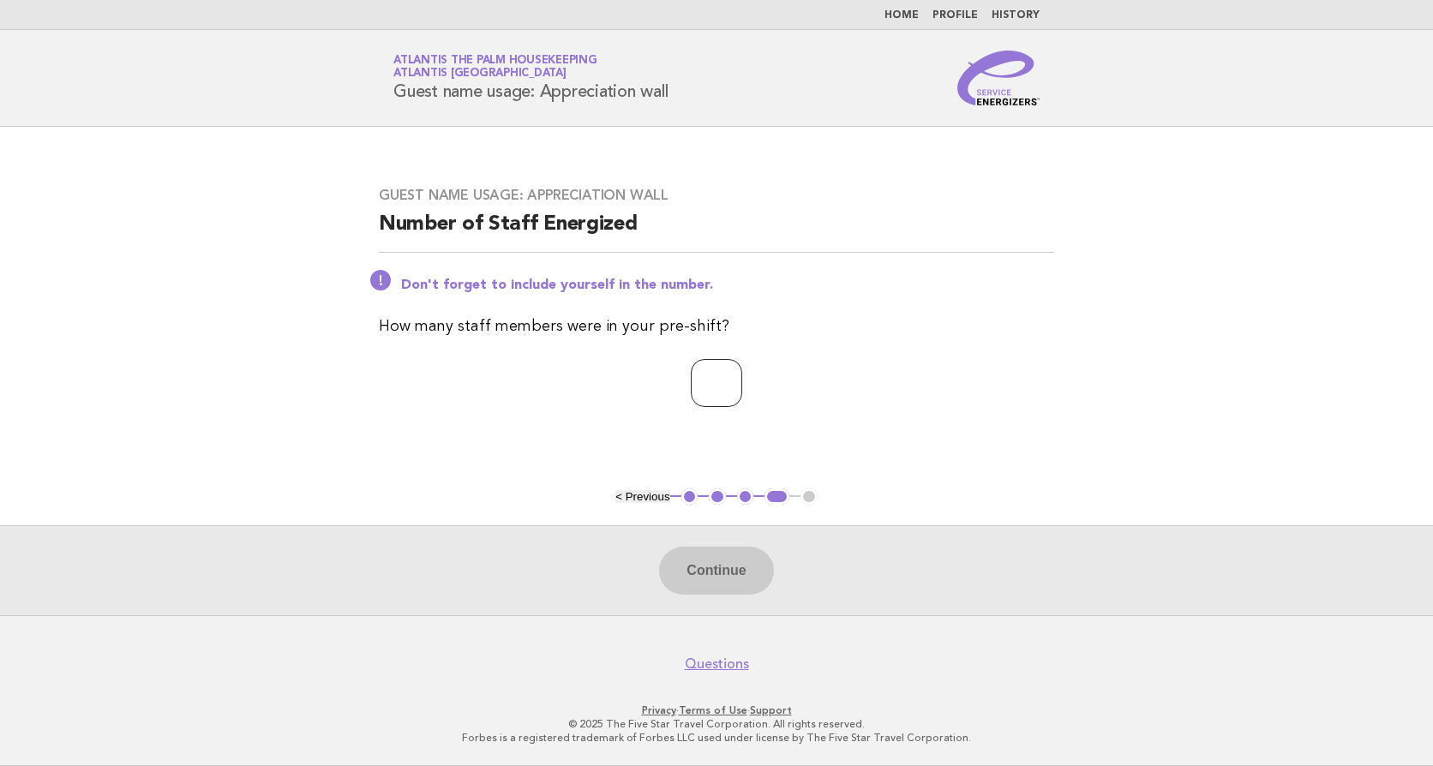
click at [699, 371] on input "number" at bounding box center [716, 383] width 51 height 48
type input "**"
click at [717, 579] on button "Continue" at bounding box center [716, 571] width 114 height 48
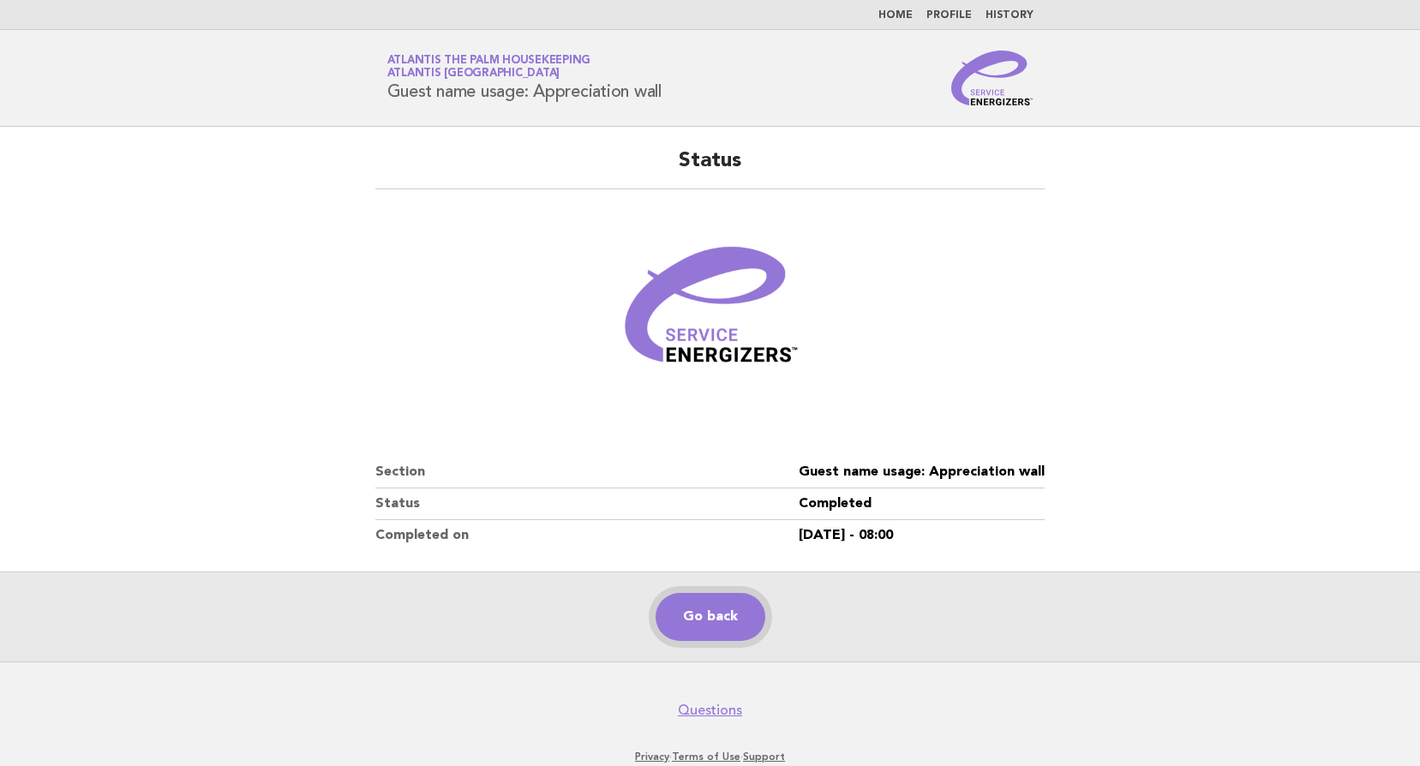
click at [731, 620] on link "Go back" at bounding box center [711, 617] width 110 height 48
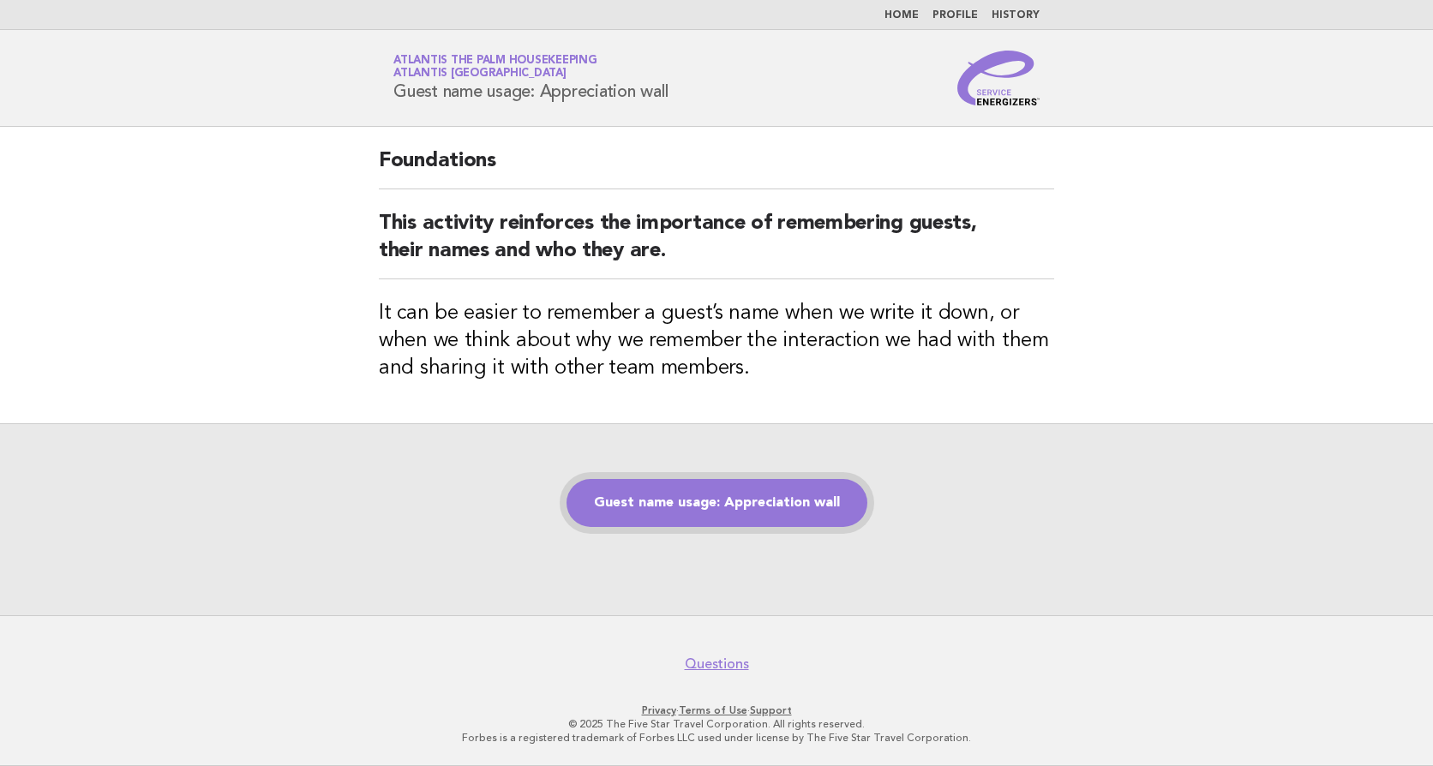
click at [704, 506] on link "Guest name usage: Appreciation wall" at bounding box center [716, 503] width 301 height 48
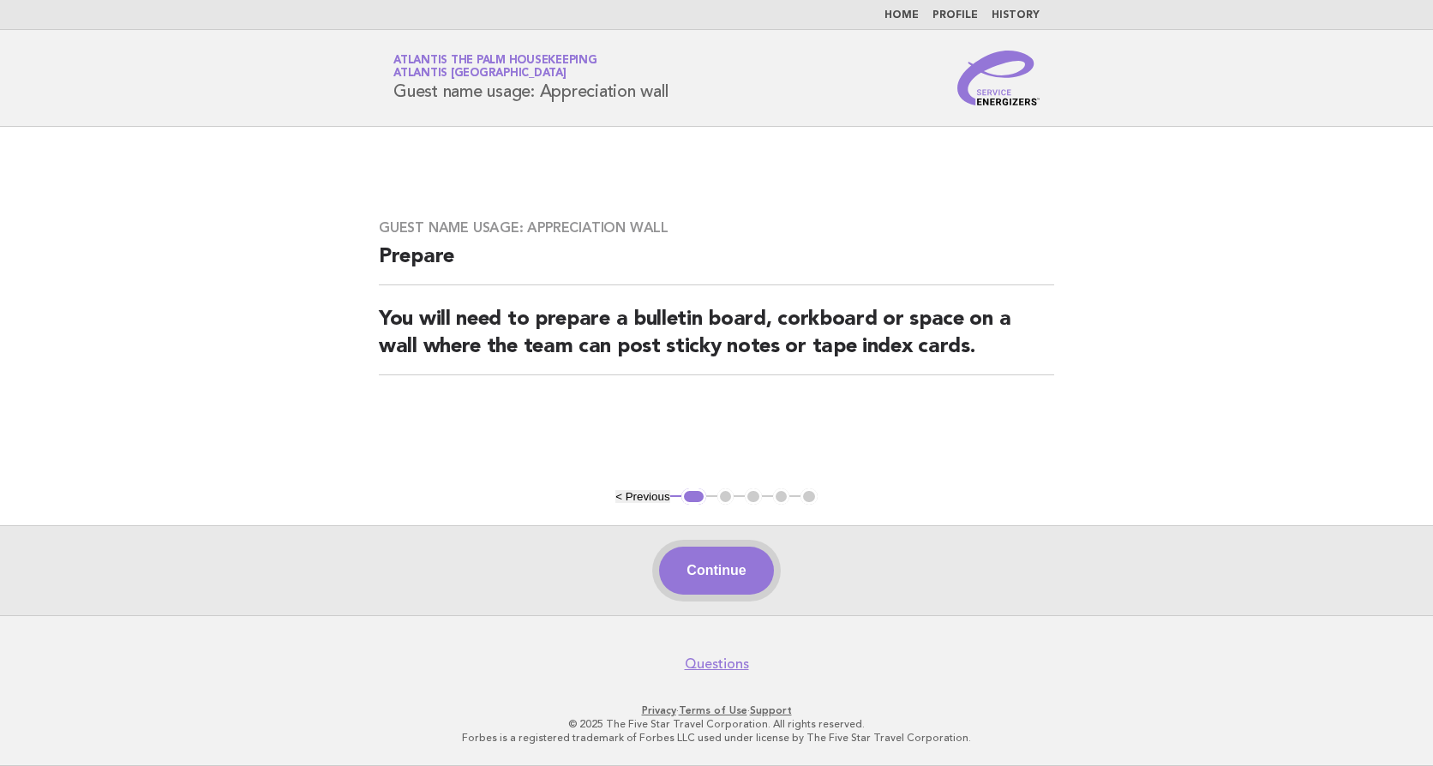
click at [715, 574] on button "Continue" at bounding box center [716, 571] width 114 height 48
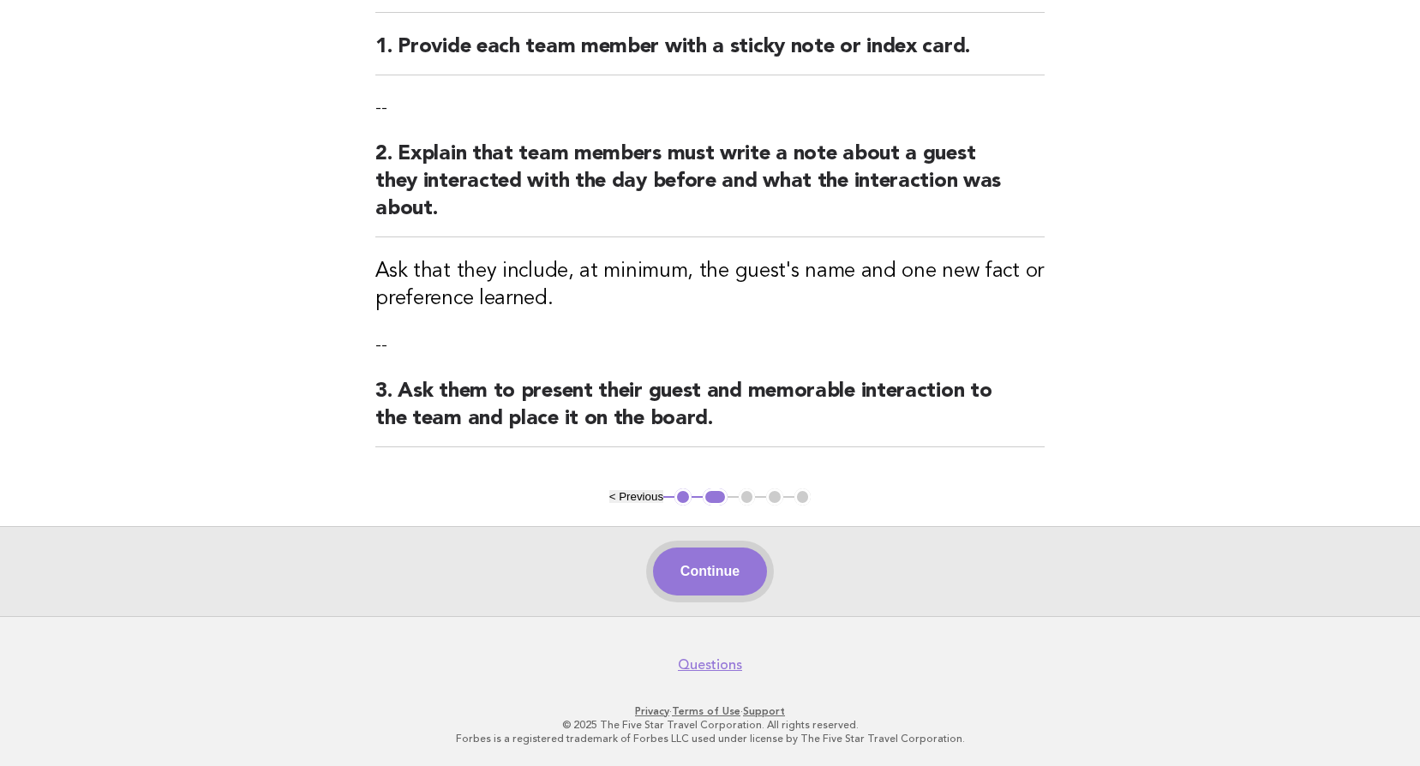
click at [707, 557] on button "Continue" at bounding box center [710, 572] width 114 height 48
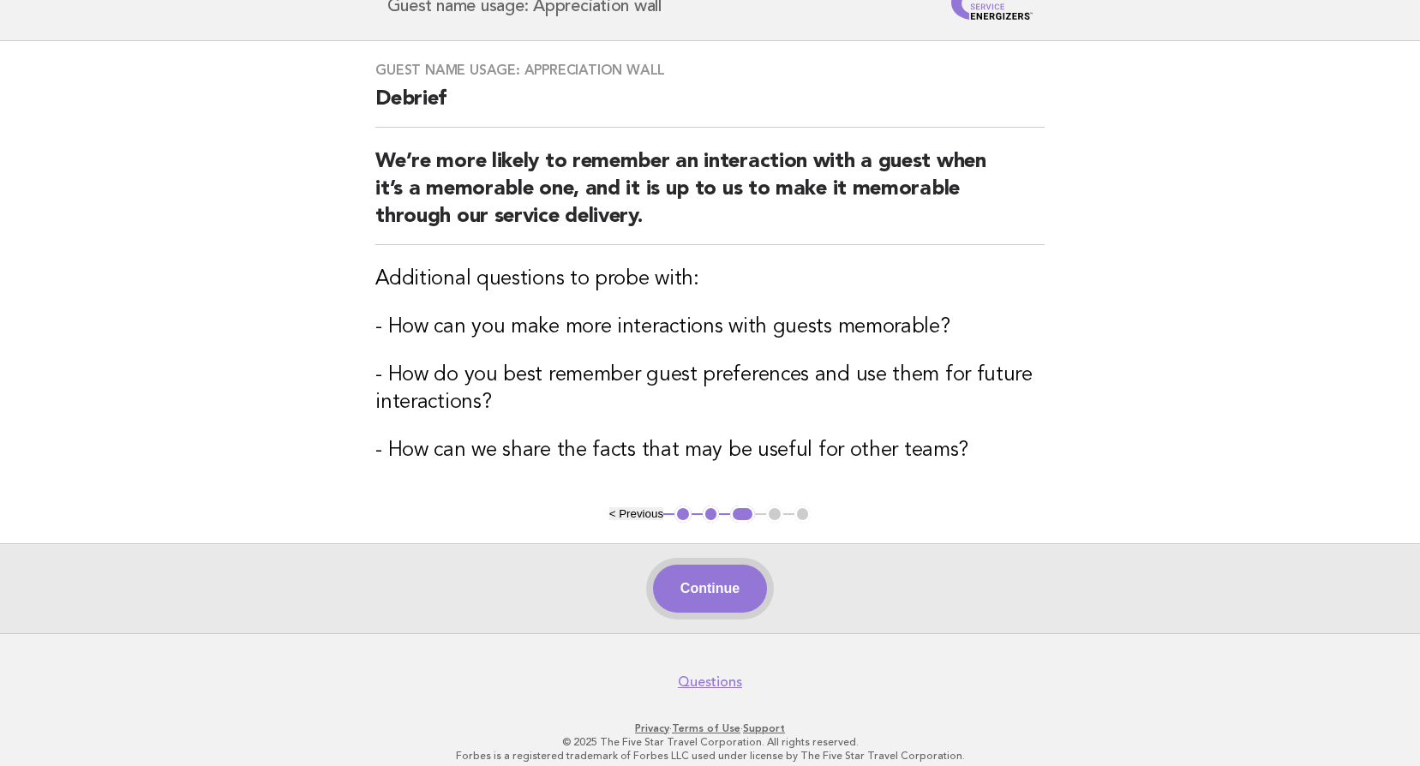
click at [701, 594] on button "Continue" at bounding box center [710, 589] width 114 height 48
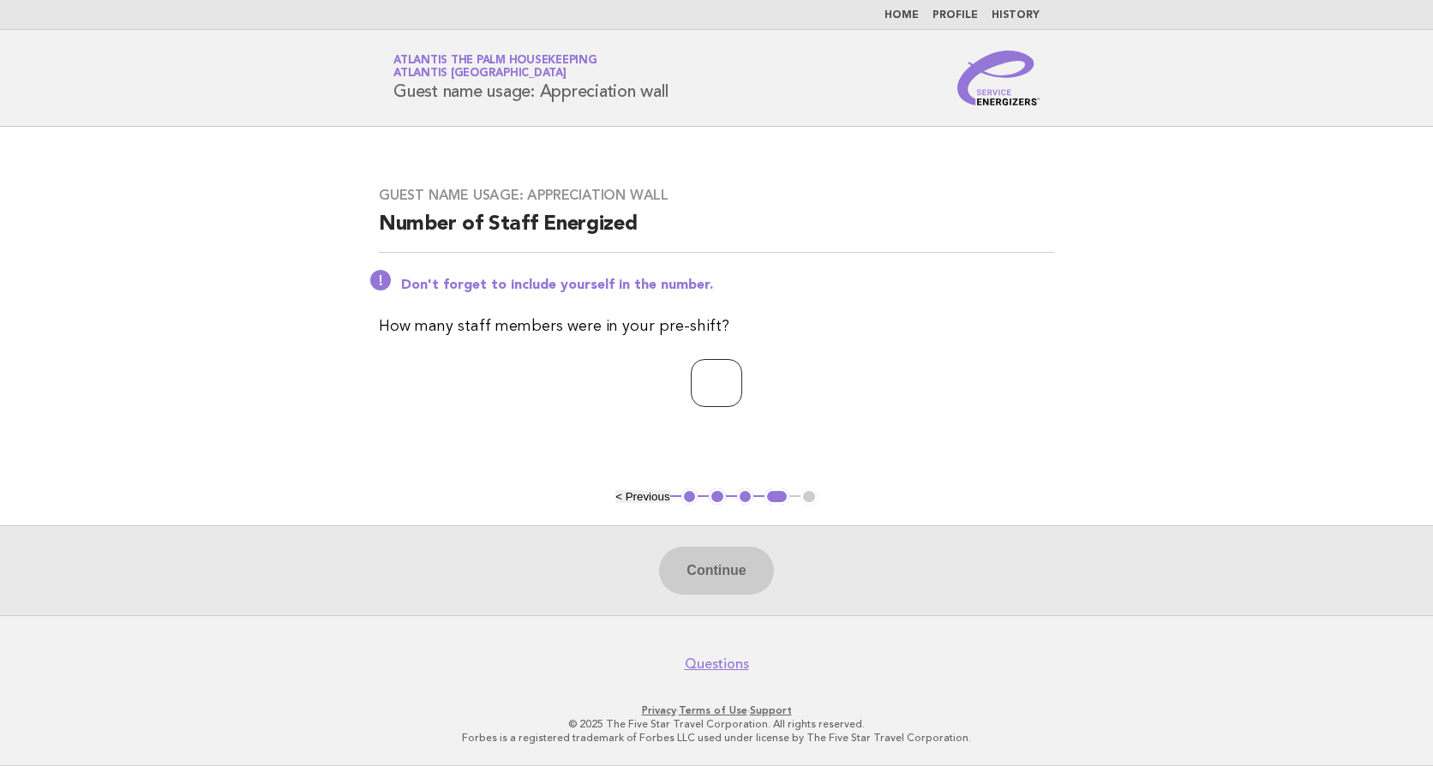
click at [691, 382] on input "number" at bounding box center [716, 383] width 51 height 48
type input "**"
click at [730, 560] on button "Continue" at bounding box center [716, 571] width 114 height 48
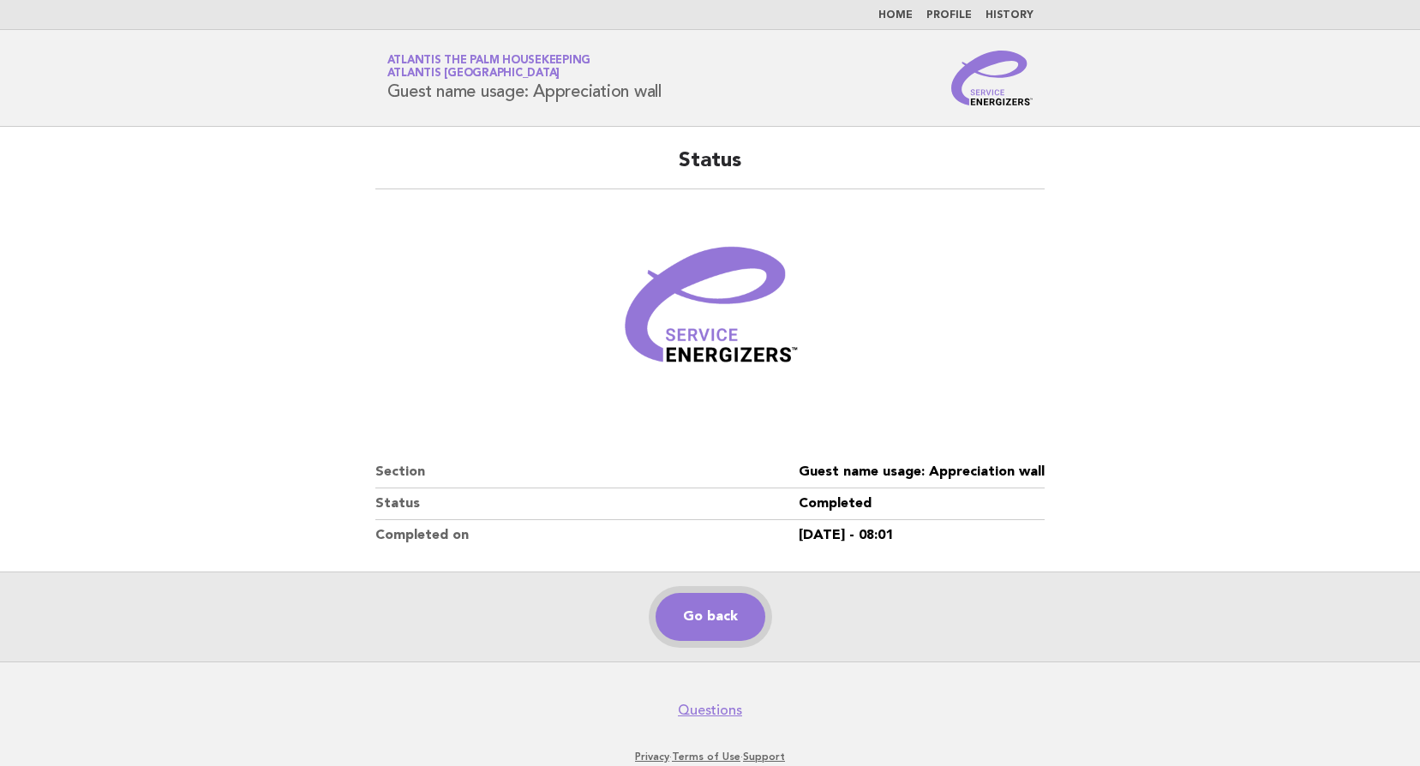
click at [674, 606] on link "Go back" at bounding box center [711, 617] width 110 height 48
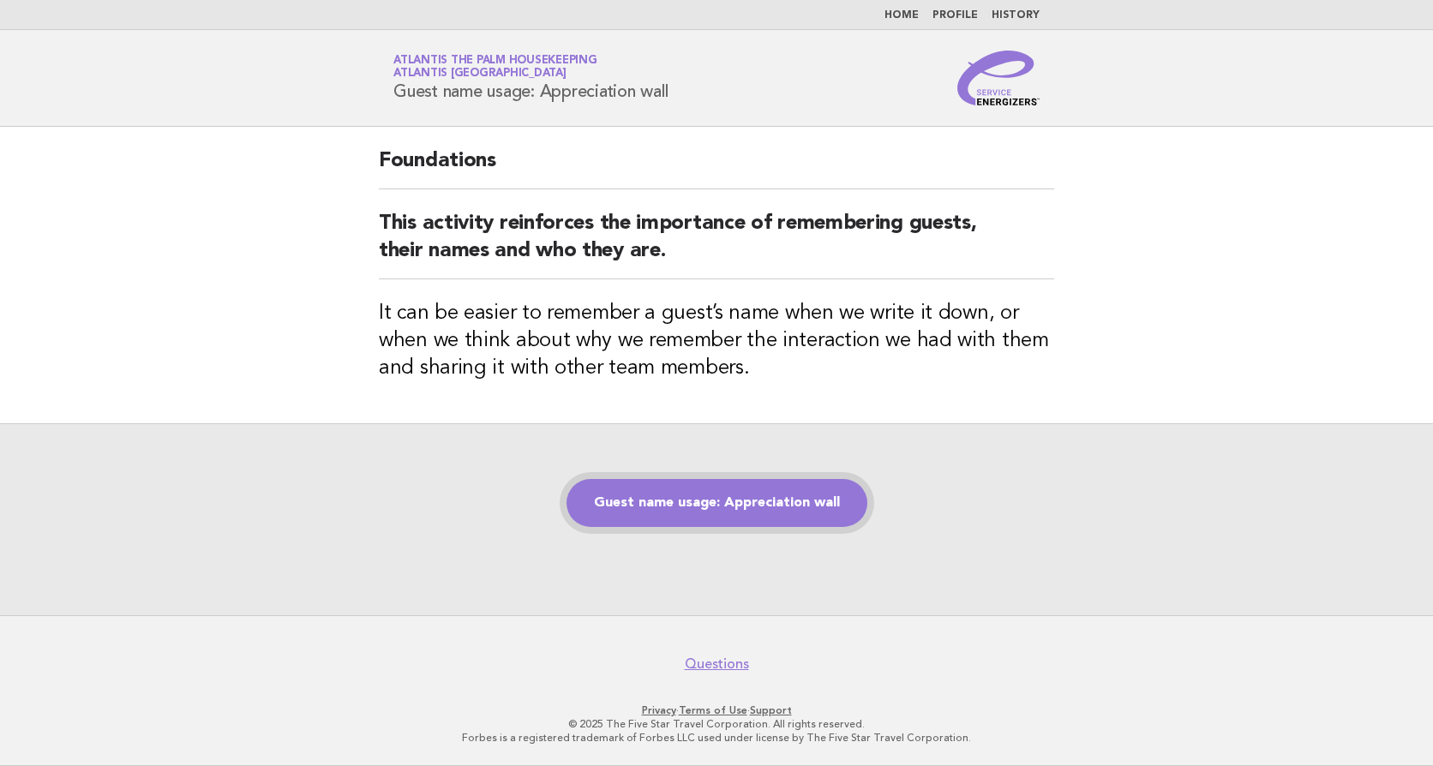
click at [745, 511] on link "Guest name usage: Appreciation wall" at bounding box center [716, 503] width 301 height 48
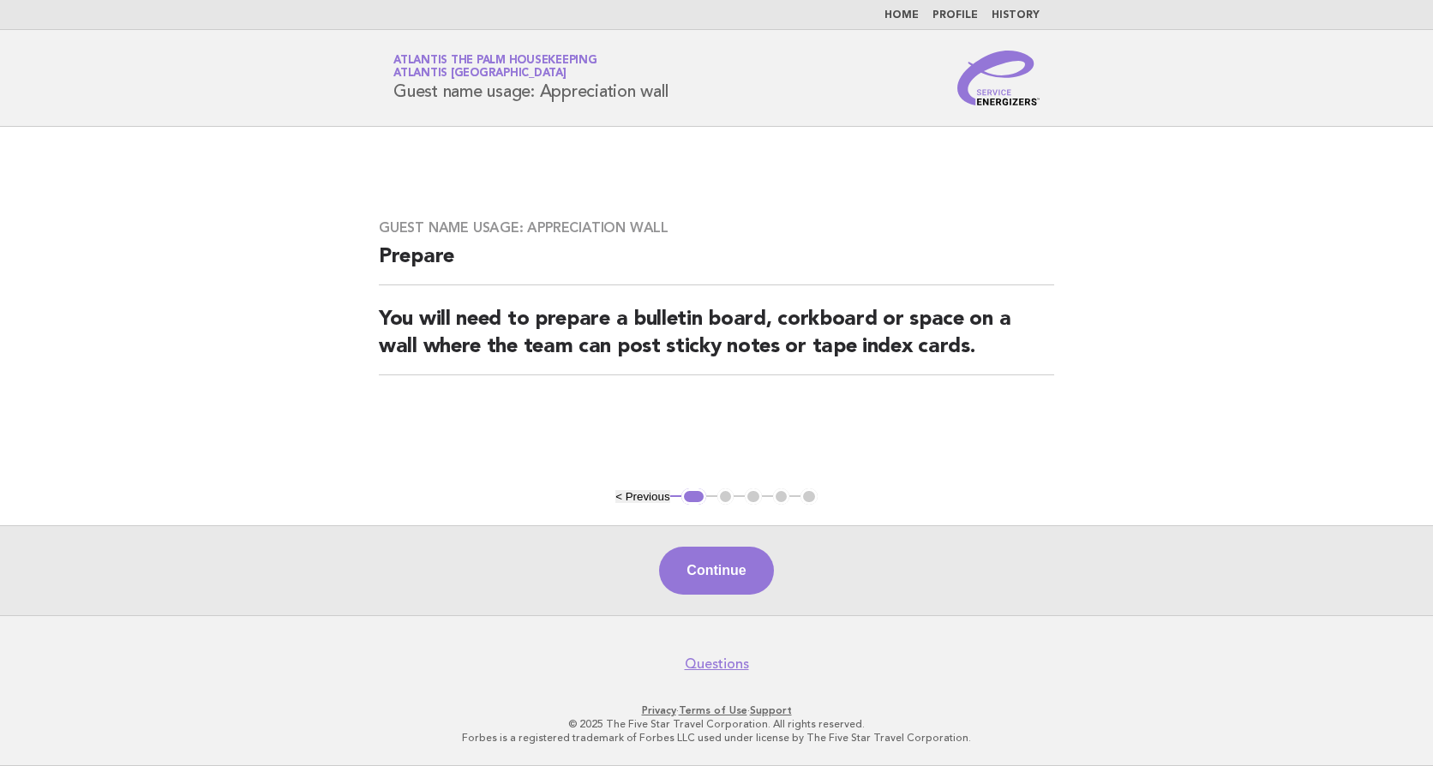
click at [746, 596] on div "Continue" at bounding box center [716, 570] width 1433 height 90
click at [739, 586] on button "Continue" at bounding box center [716, 571] width 114 height 48
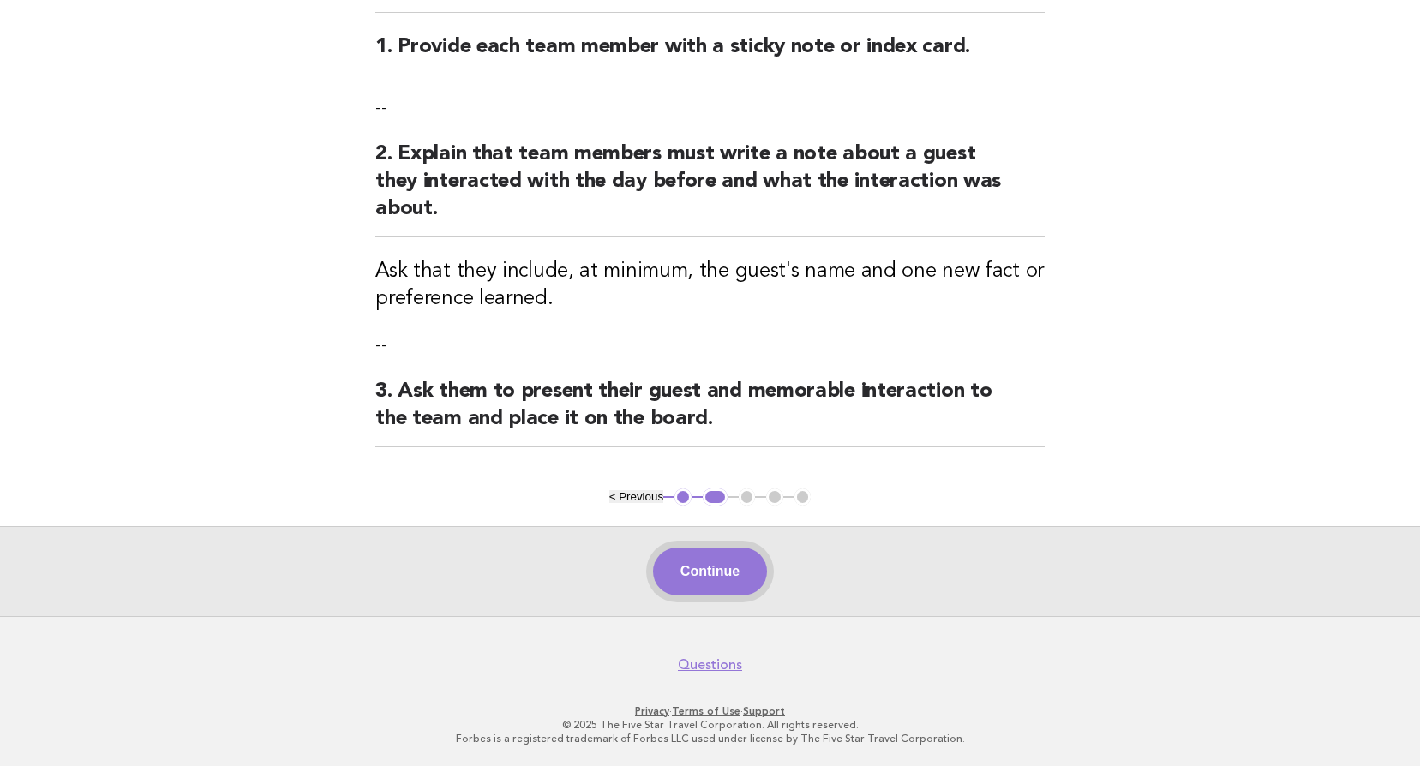
click at [714, 572] on button "Continue" at bounding box center [710, 572] width 114 height 48
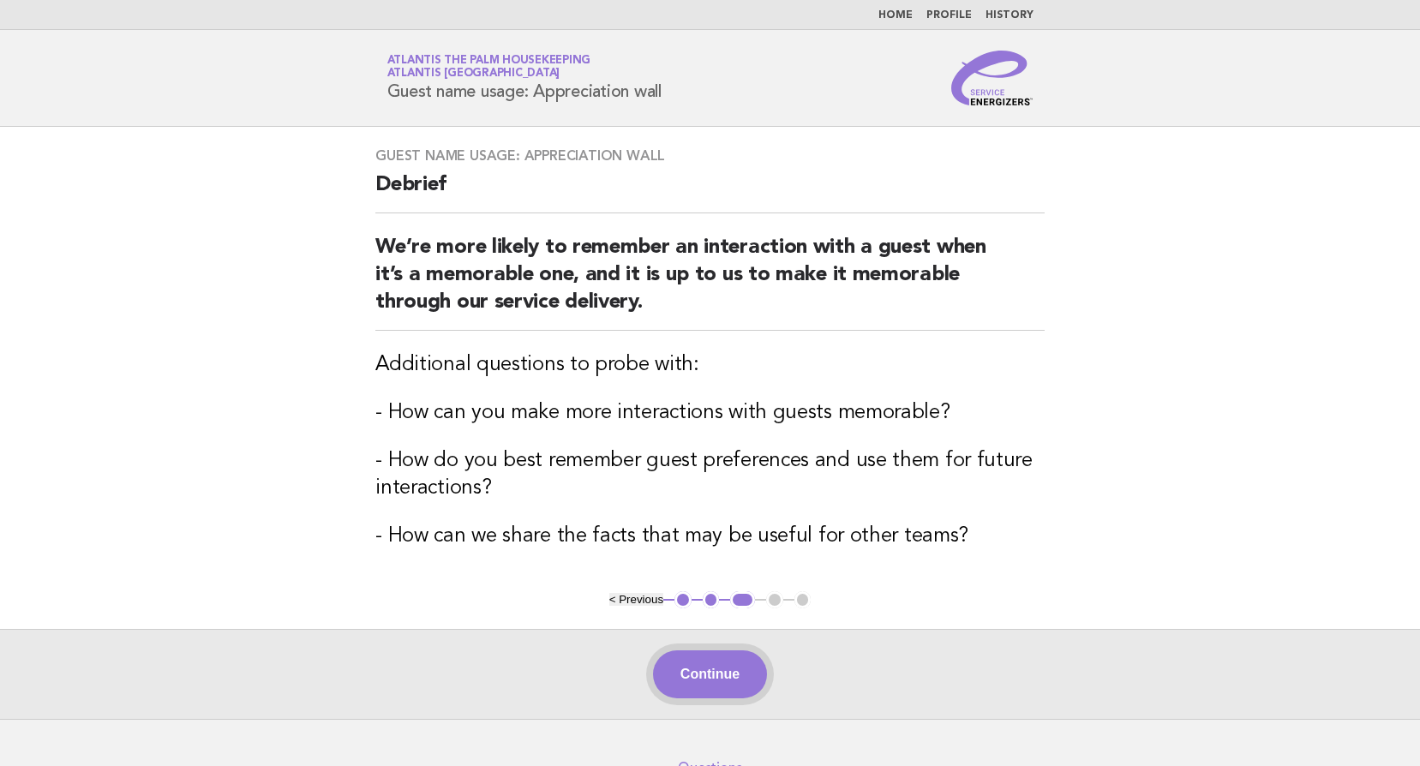
click at [722, 685] on button "Continue" at bounding box center [710, 674] width 114 height 48
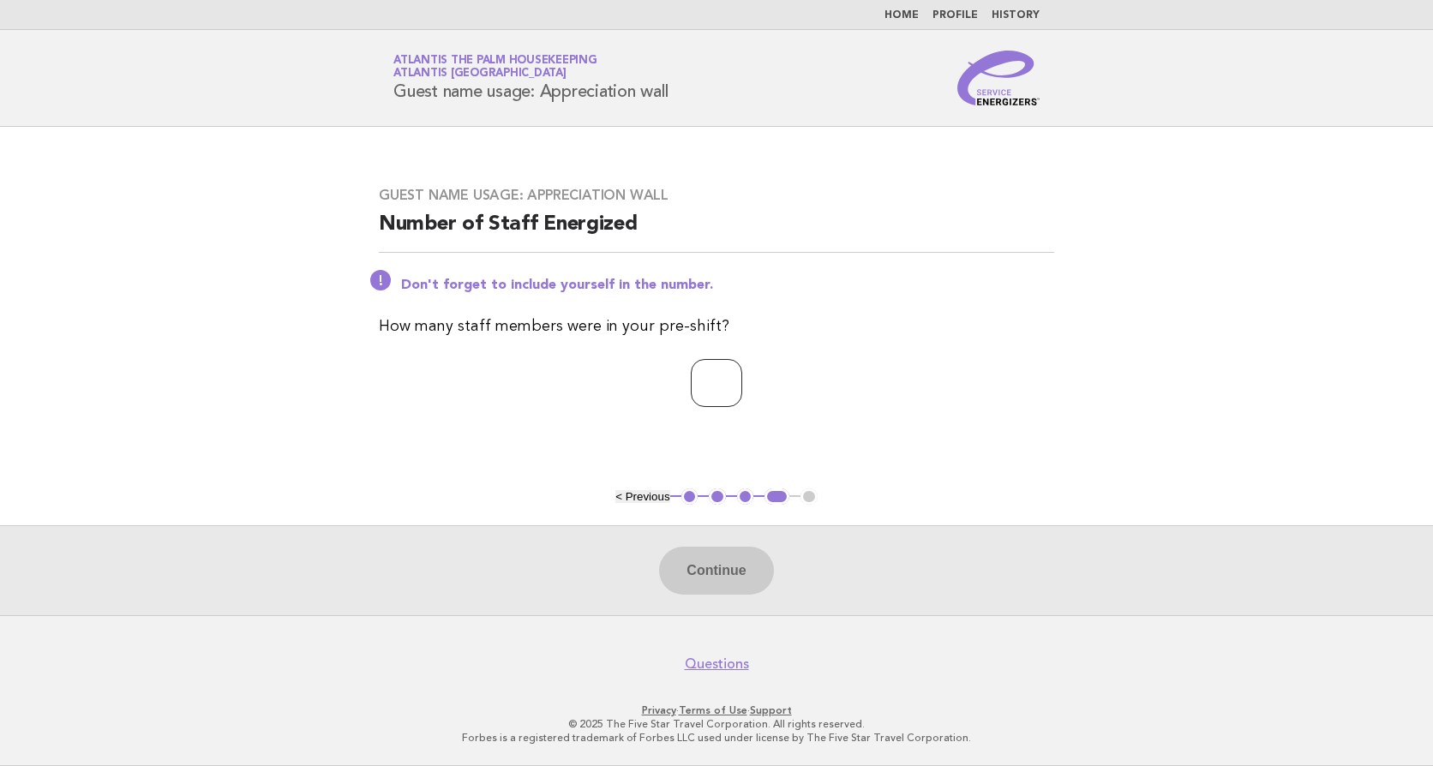
click at [691, 374] on input "number" at bounding box center [716, 383] width 51 height 48
type input "**"
click at [726, 574] on button "Continue" at bounding box center [716, 571] width 114 height 48
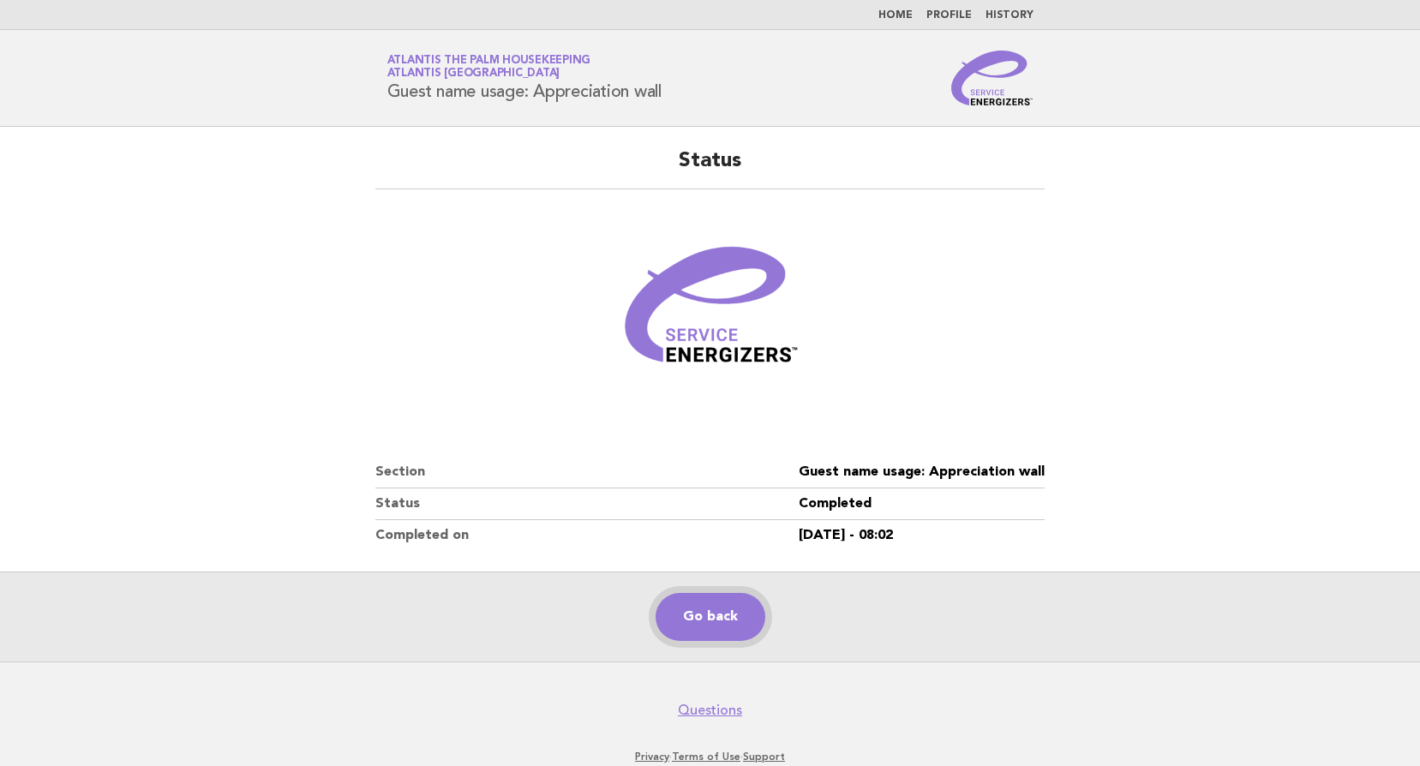
click at [713, 595] on link "Go back" at bounding box center [711, 617] width 110 height 48
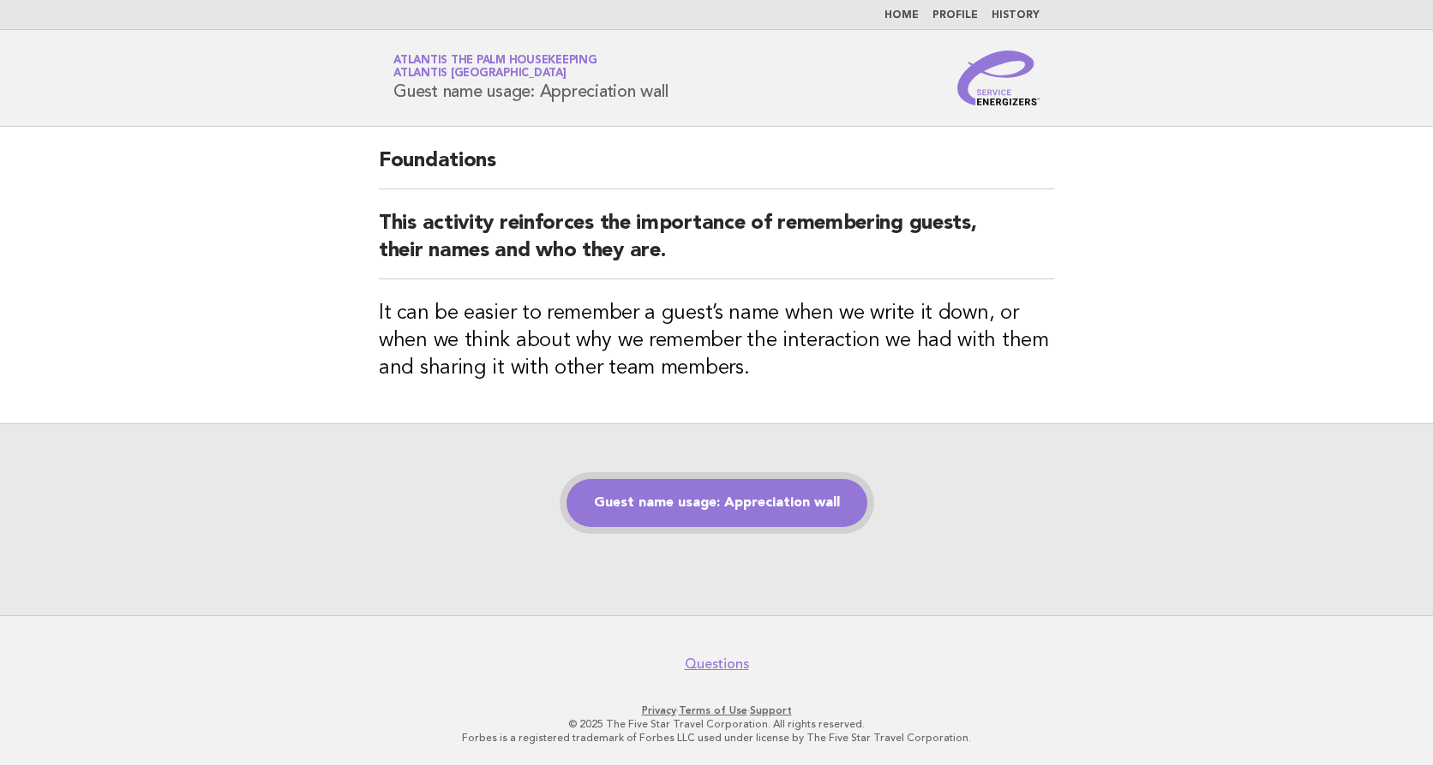
click at [716, 501] on link "Guest name usage: Appreciation wall" at bounding box center [716, 503] width 301 height 48
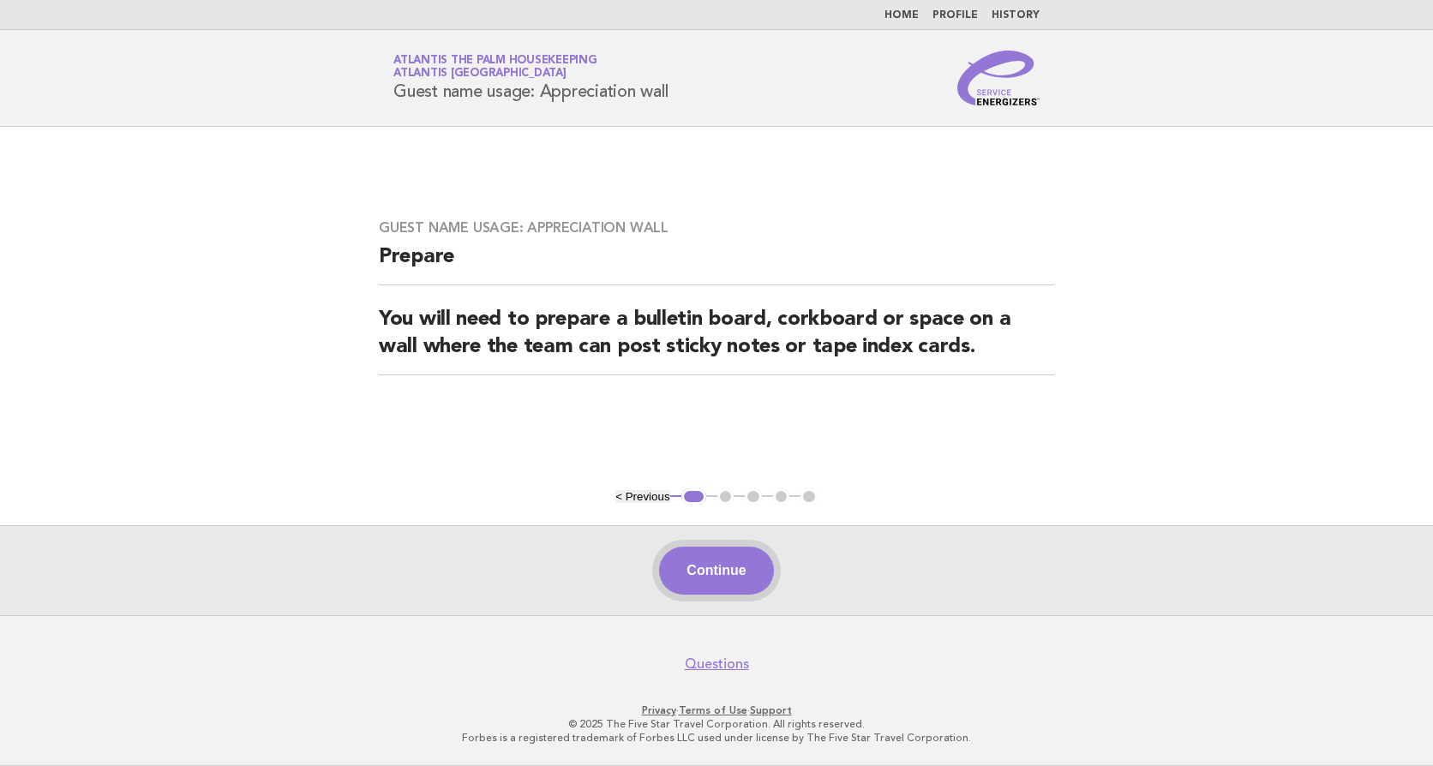
click at [716, 584] on button "Continue" at bounding box center [716, 571] width 114 height 48
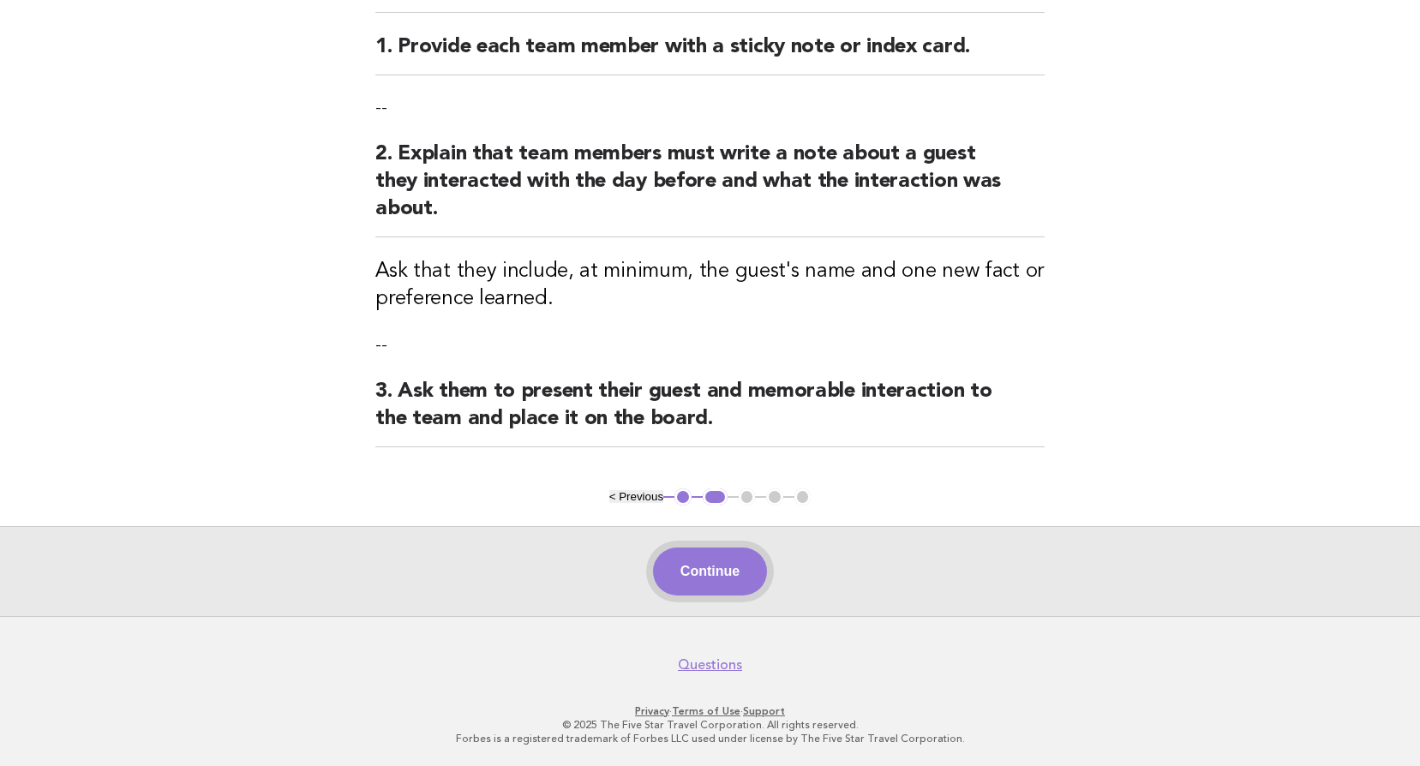
click at [743, 574] on button "Continue" at bounding box center [710, 572] width 114 height 48
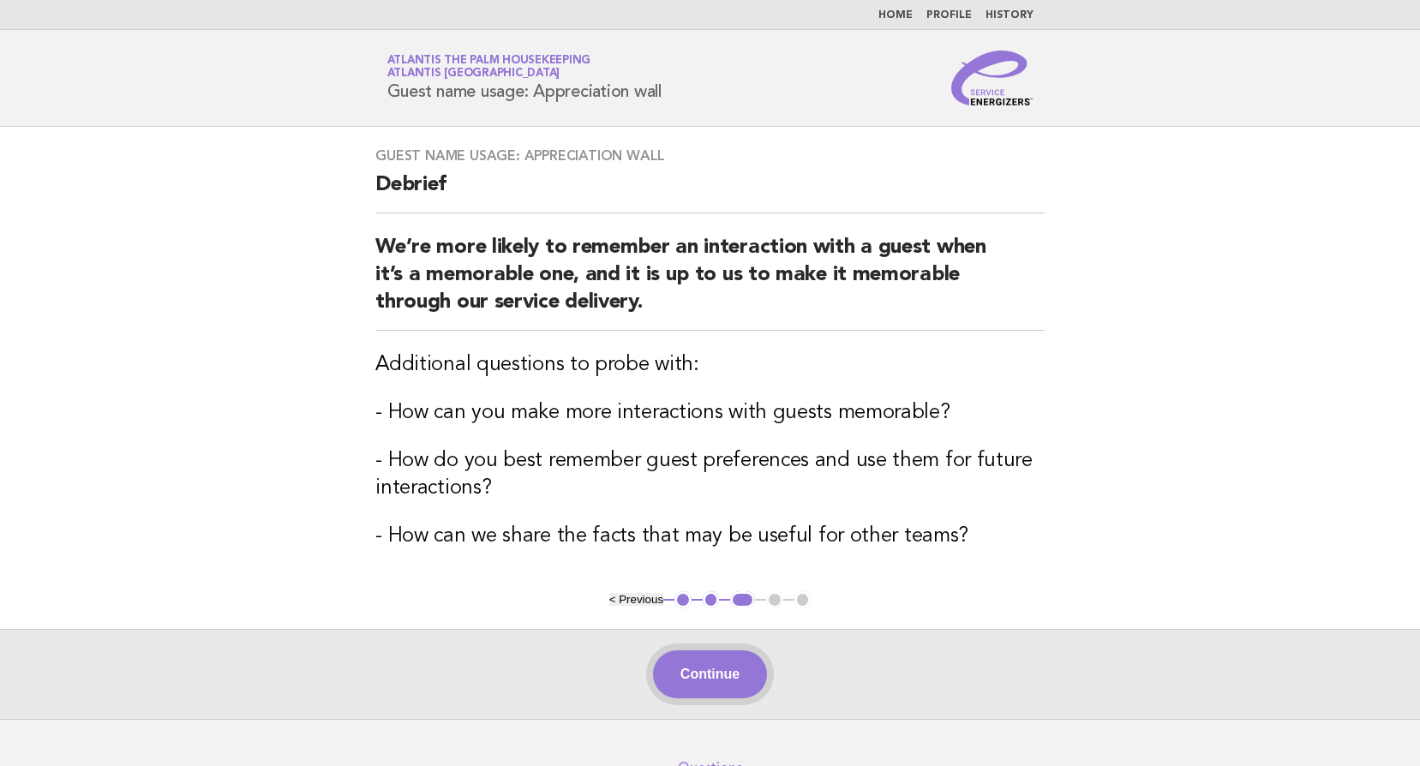
click at [741, 674] on button "Continue" at bounding box center [710, 674] width 114 height 48
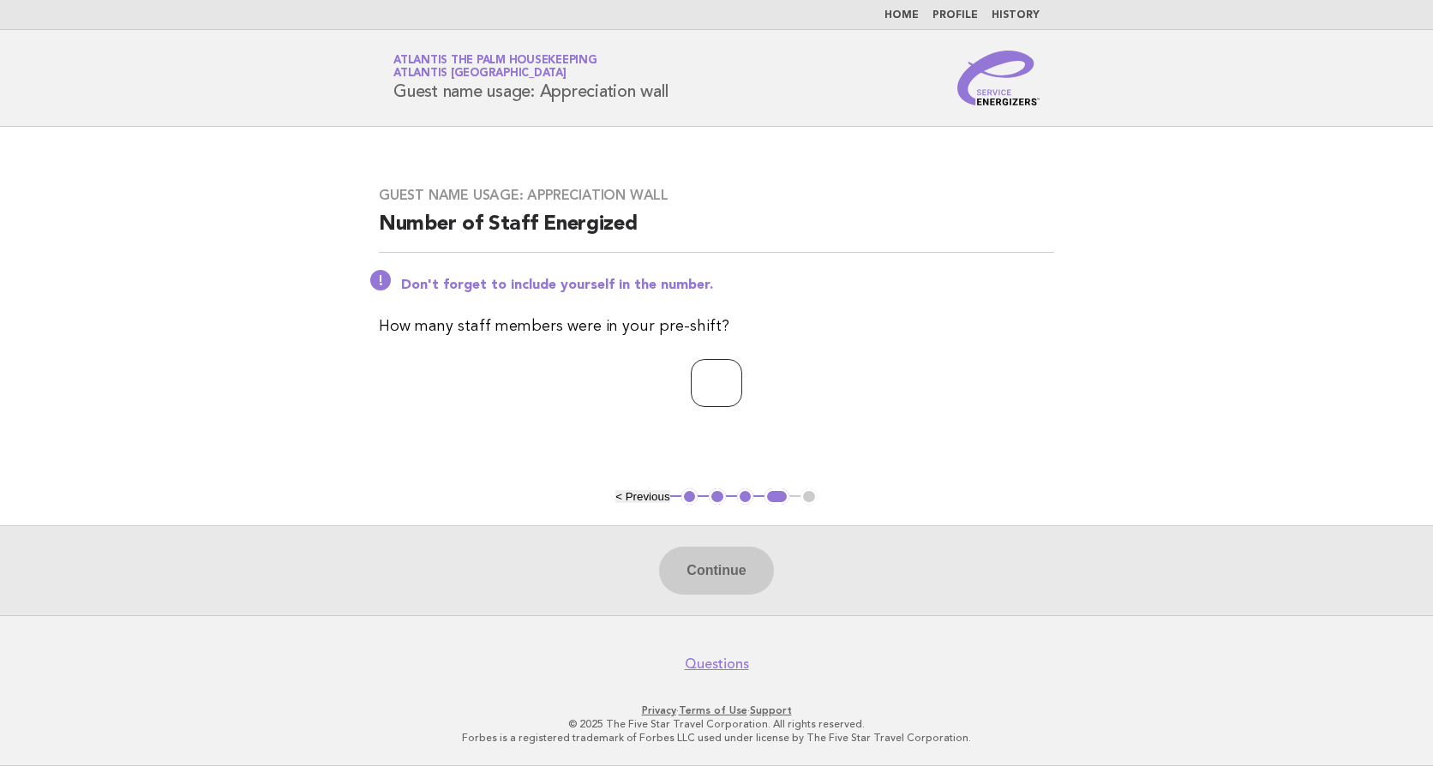
click at [700, 391] on input "number" at bounding box center [716, 383] width 51 height 48
type input "**"
click at [695, 580] on button "Continue" at bounding box center [716, 571] width 114 height 48
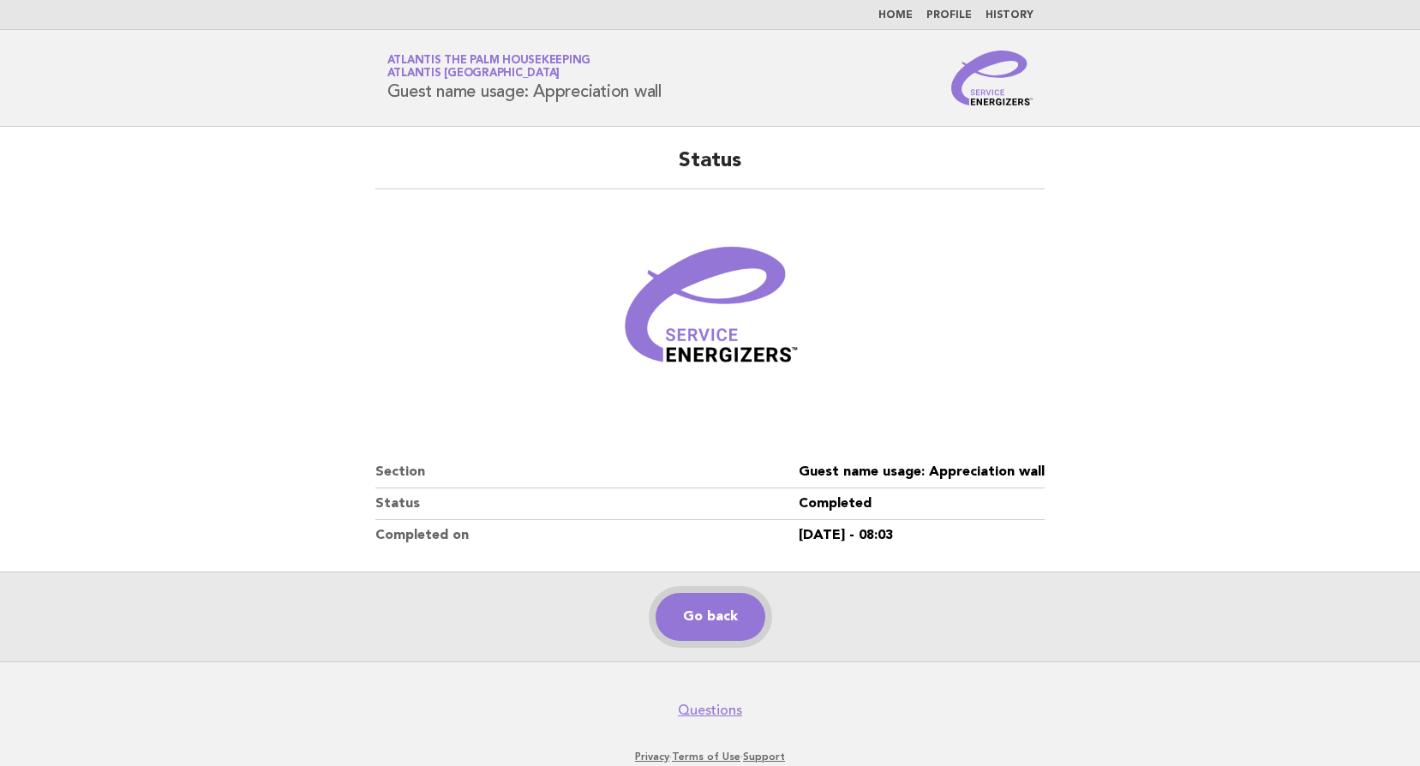
click at [707, 626] on link "Go back" at bounding box center [711, 617] width 110 height 48
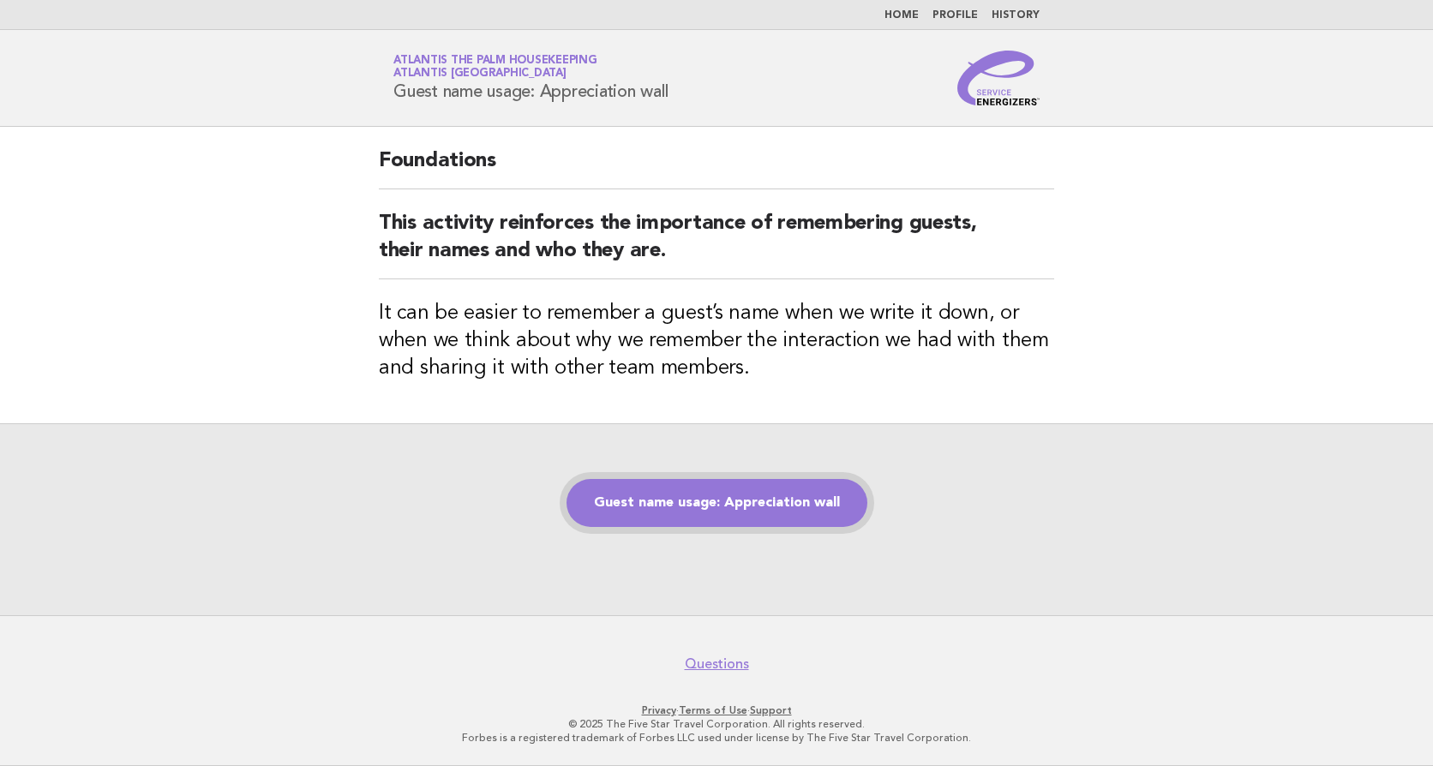
click at [710, 497] on link "Guest name usage: Appreciation wall" at bounding box center [716, 503] width 301 height 48
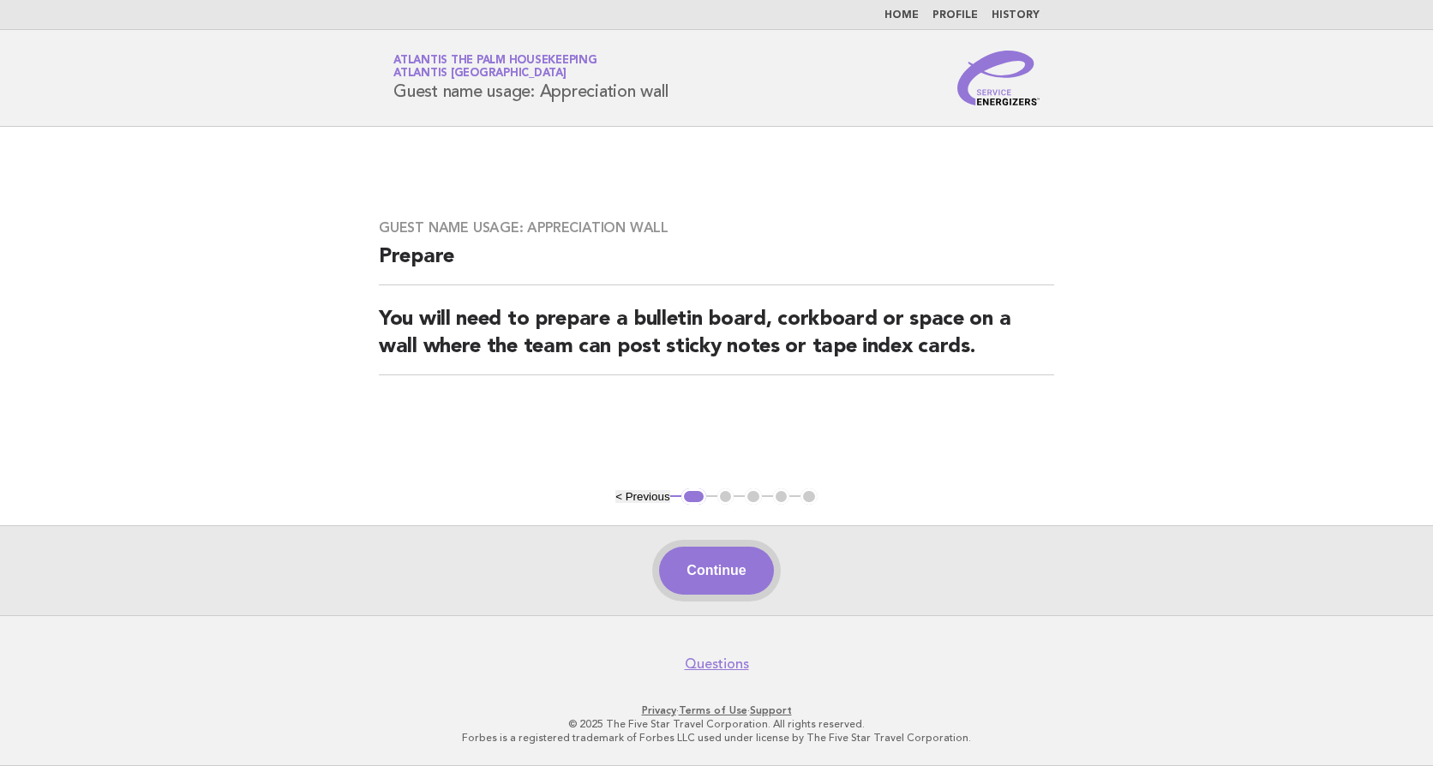
click at [712, 568] on button "Continue" at bounding box center [716, 571] width 114 height 48
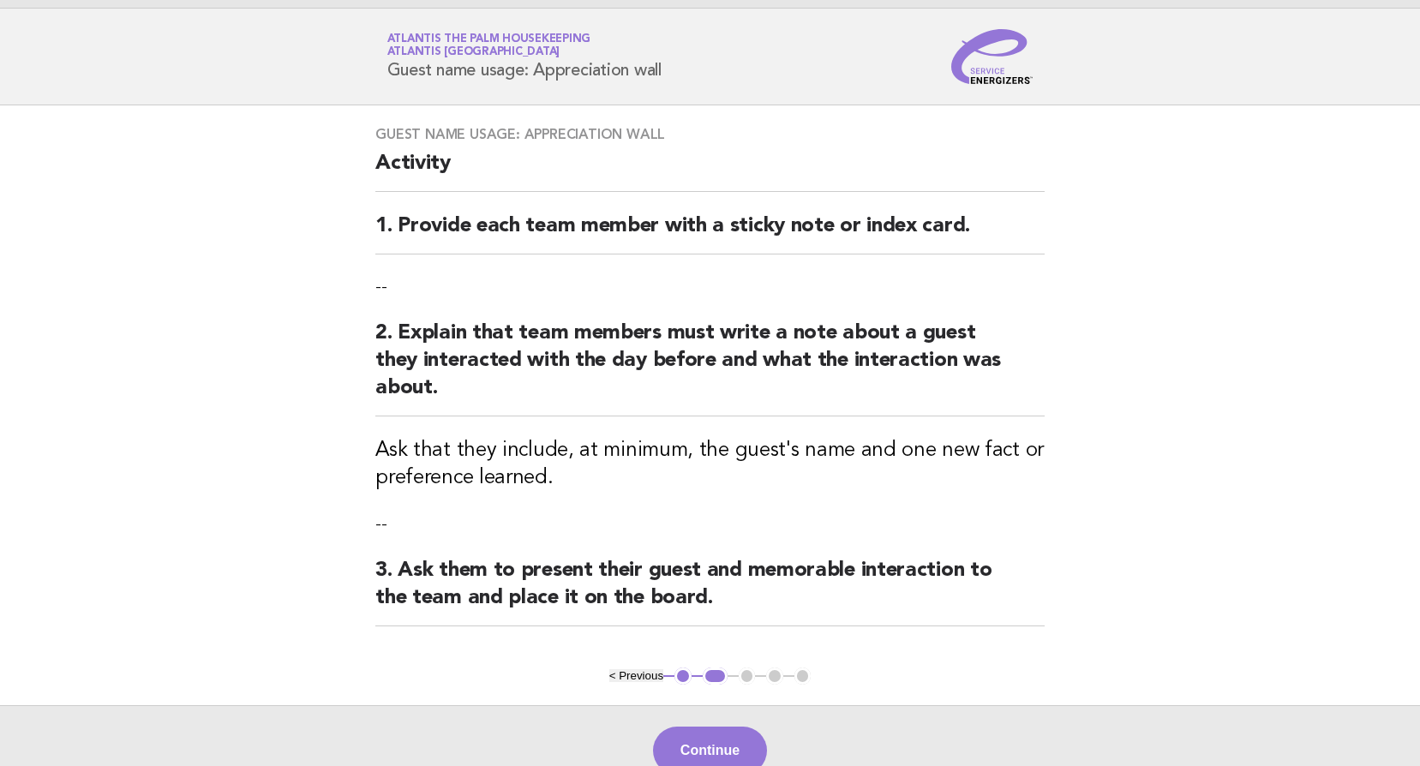
scroll to position [201, 0]
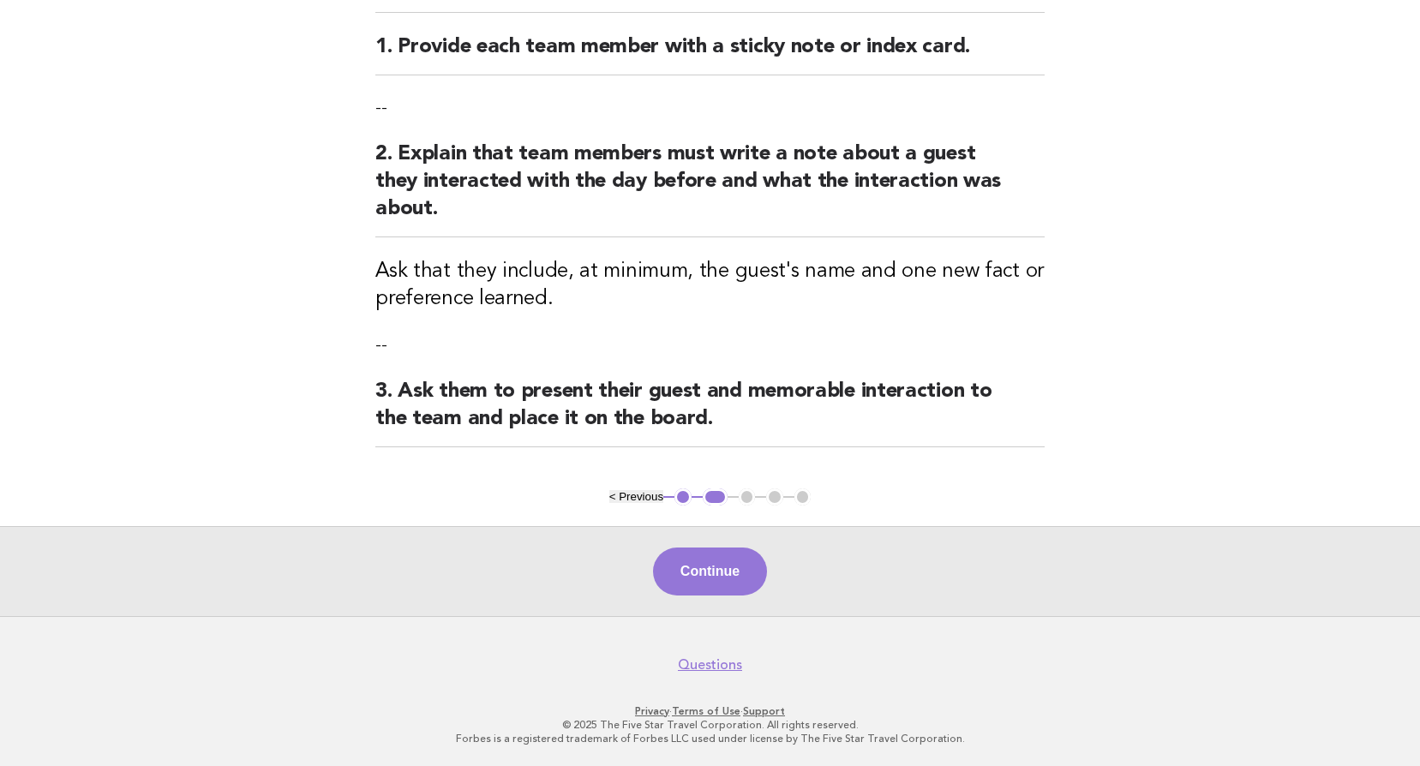
drag, startPoint x: 728, startPoint y: 572, endPoint x: 162, endPoint y: 573, distance: 566.4
click at [728, 572] on button "Continue" at bounding box center [710, 572] width 114 height 48
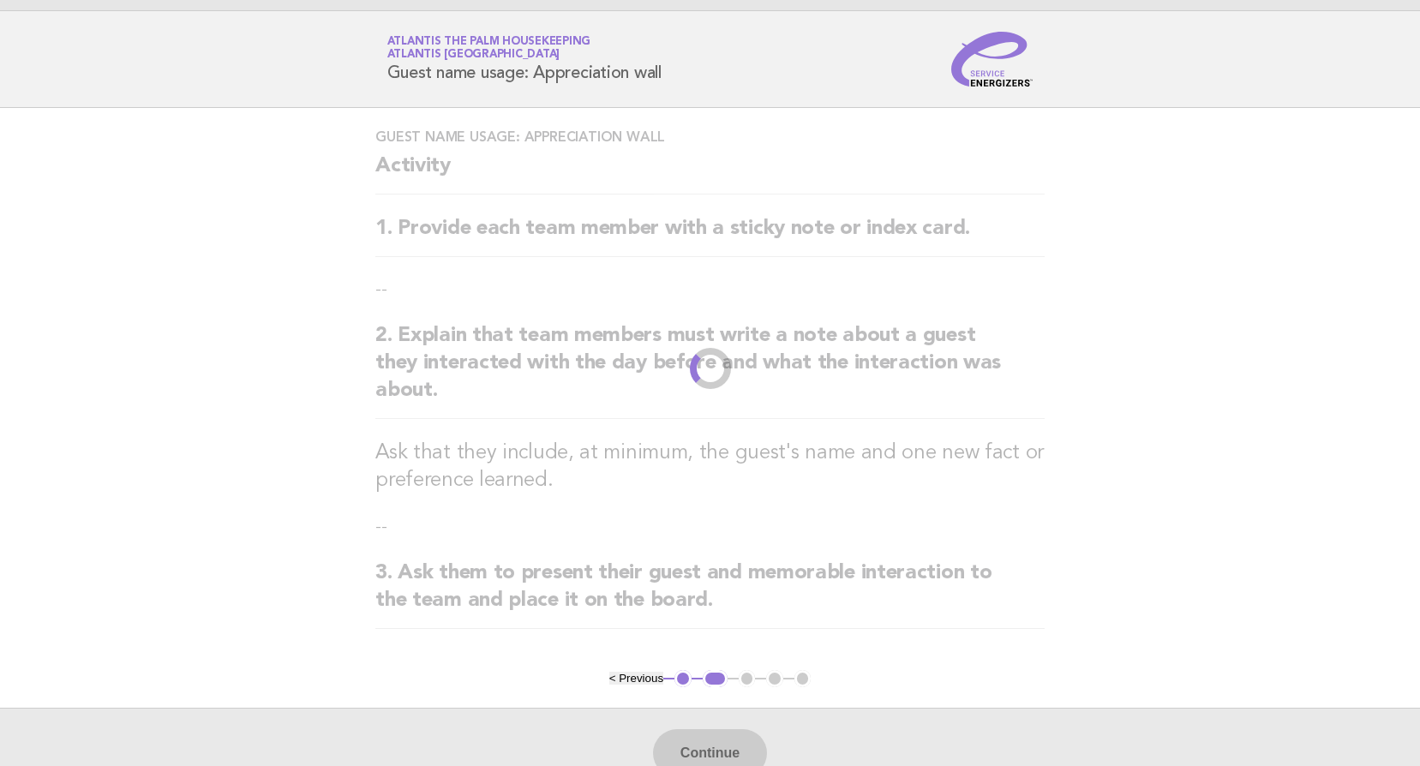
scroll to position [0, 0]
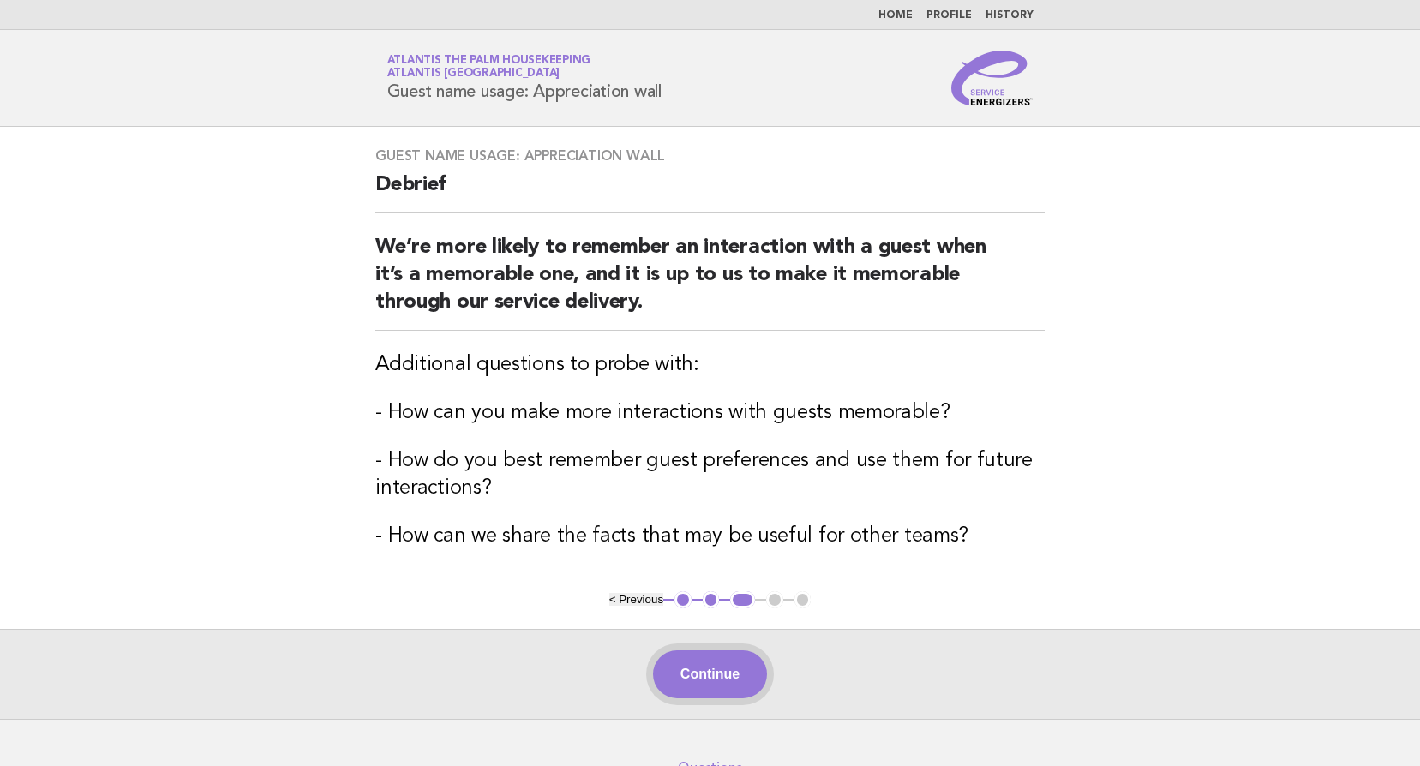
click at [714, 663] on button "Continue" at bounding box center [710, 674] width 114 height 48
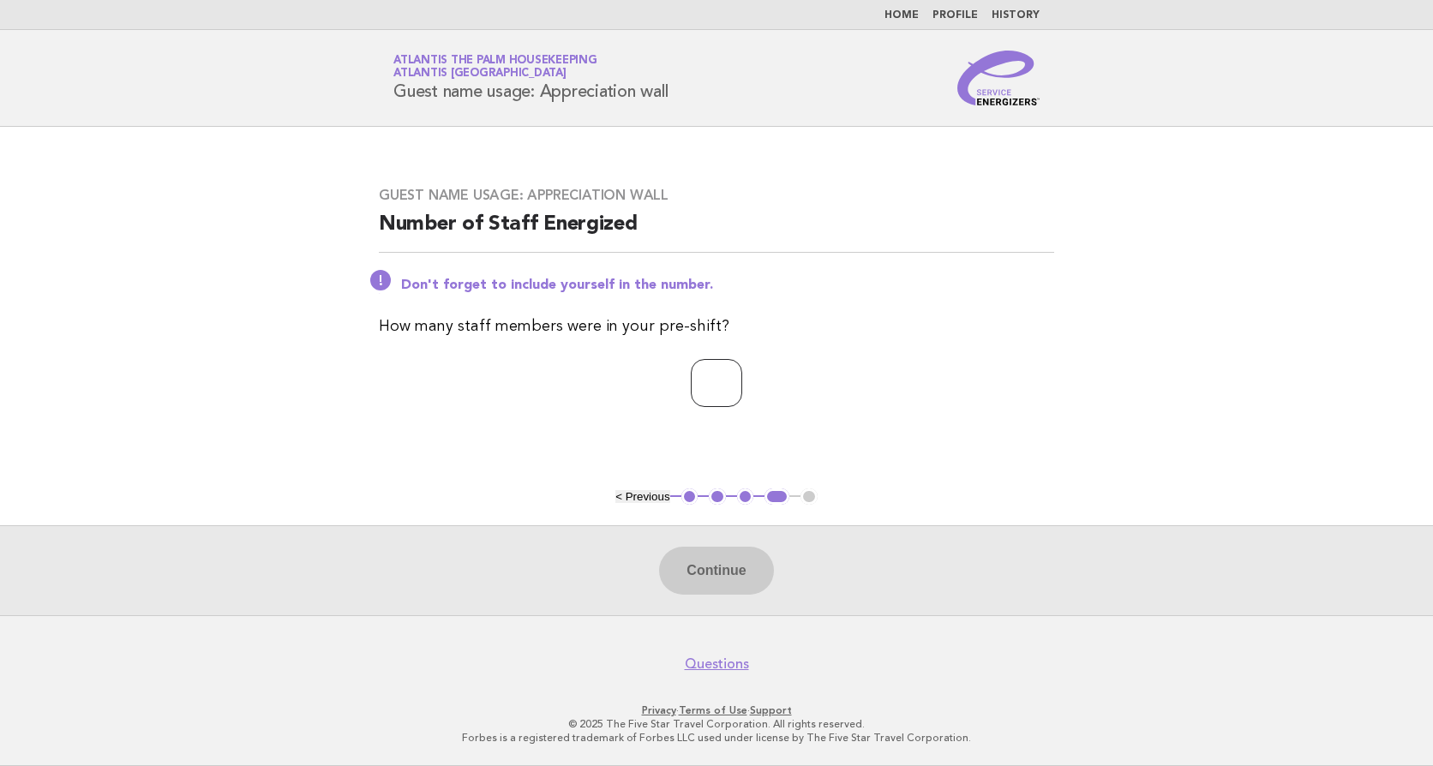
click at [702, 386] on input "number" at bounding box center [716, 383] width 51 height 48
type input "**"
click at [723, 566] on button "Continue" at bounding box center [716, 571] width 114 height 48
